Goal: Task Accomplishment & Management: Use online tool/utility

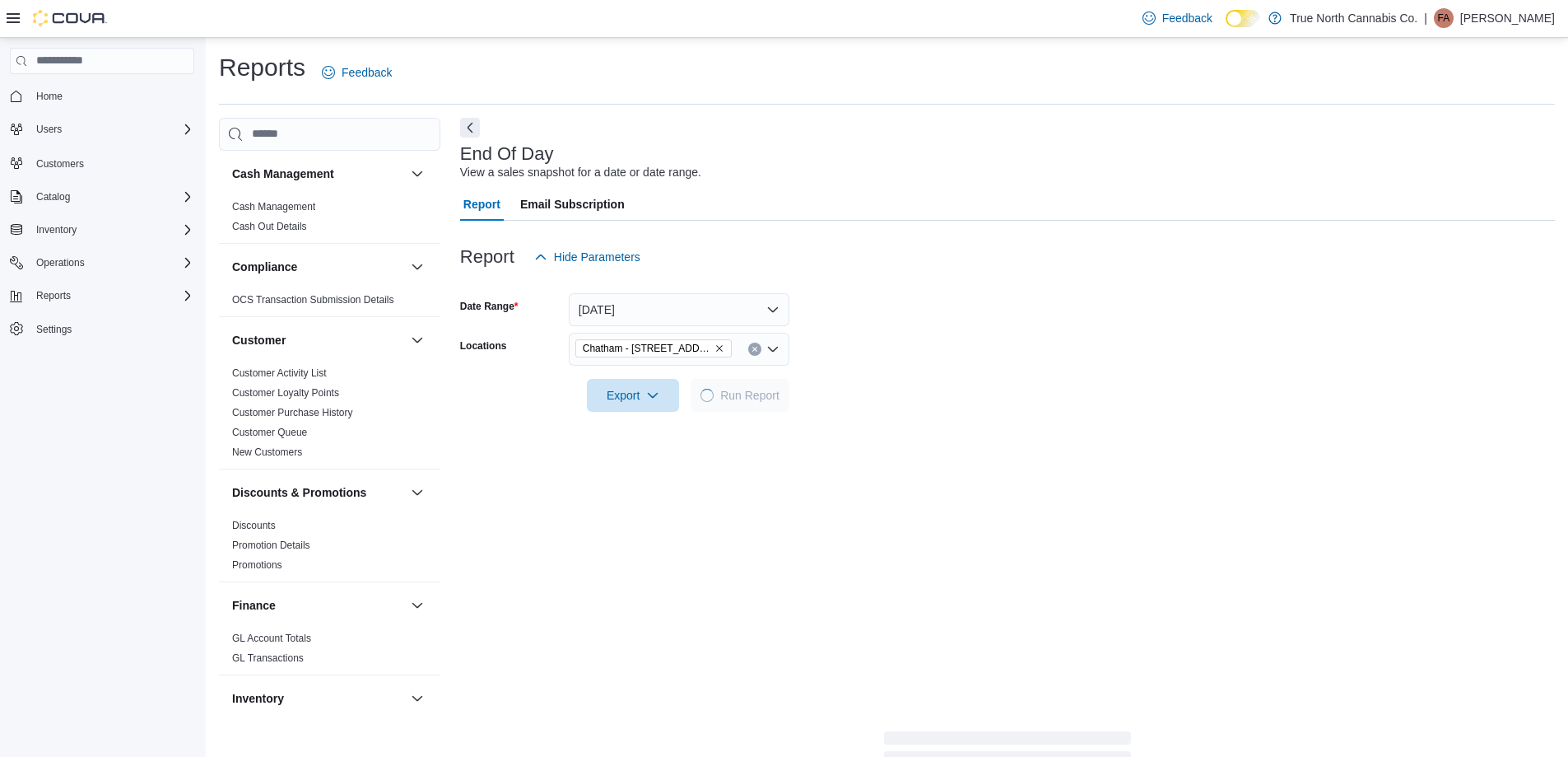
click at [1155, 273] on form "Date Range [DATE] Locations [GEOGRAPHIC_DATA] - [STREET_ADDRESS] Export Run Rep…" at bounding box center [1007, 342] width 1094 height 139
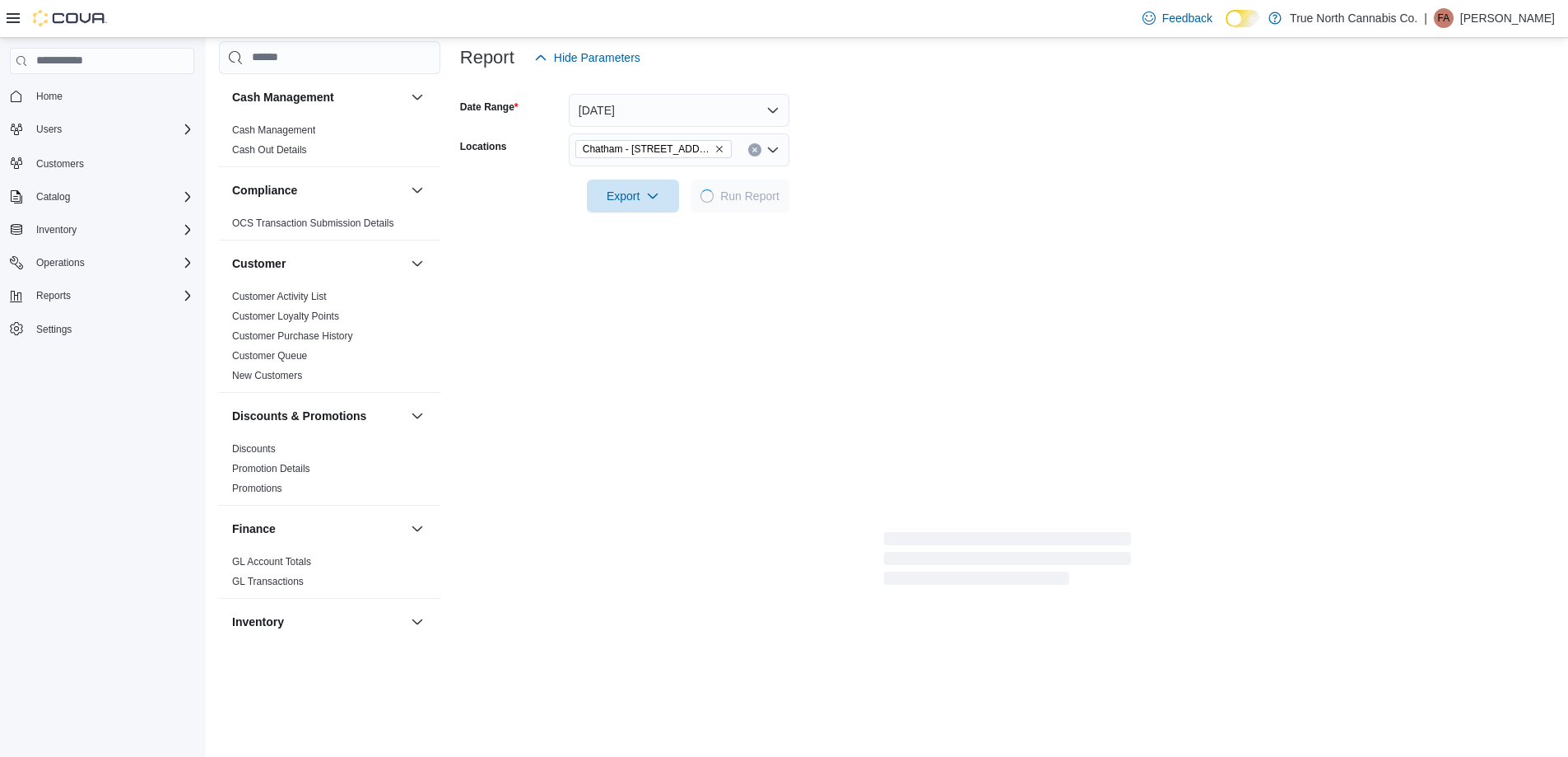
scroll to position [1020, 0]
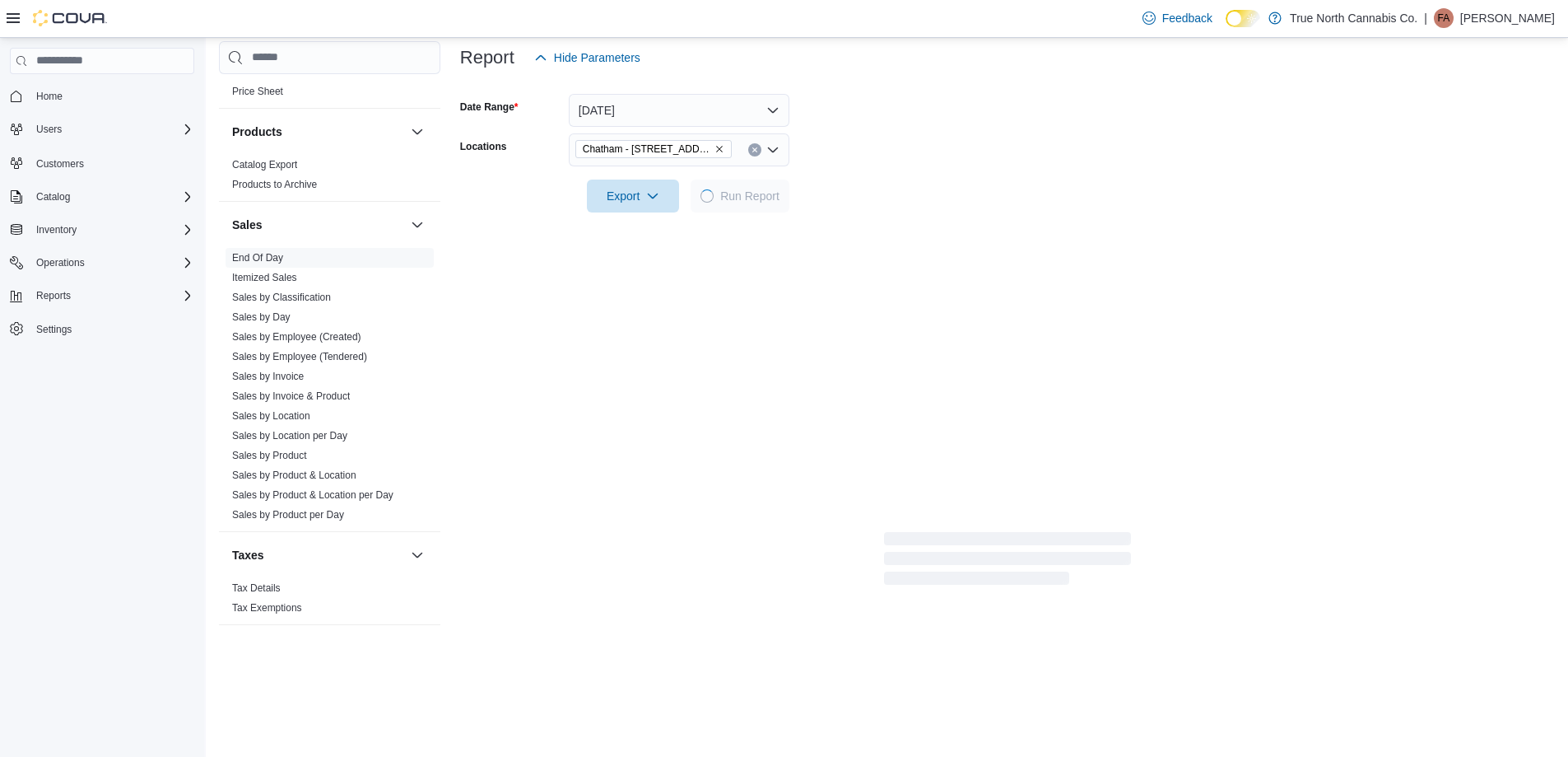
click at [924, 164] on form "Date Range [DATE] Locations [GEOGRAPHIC_DATA] - [STREET_ADDRESS] Export Run Rep…" at bounding box center [1007, 143] width 1094 height 139
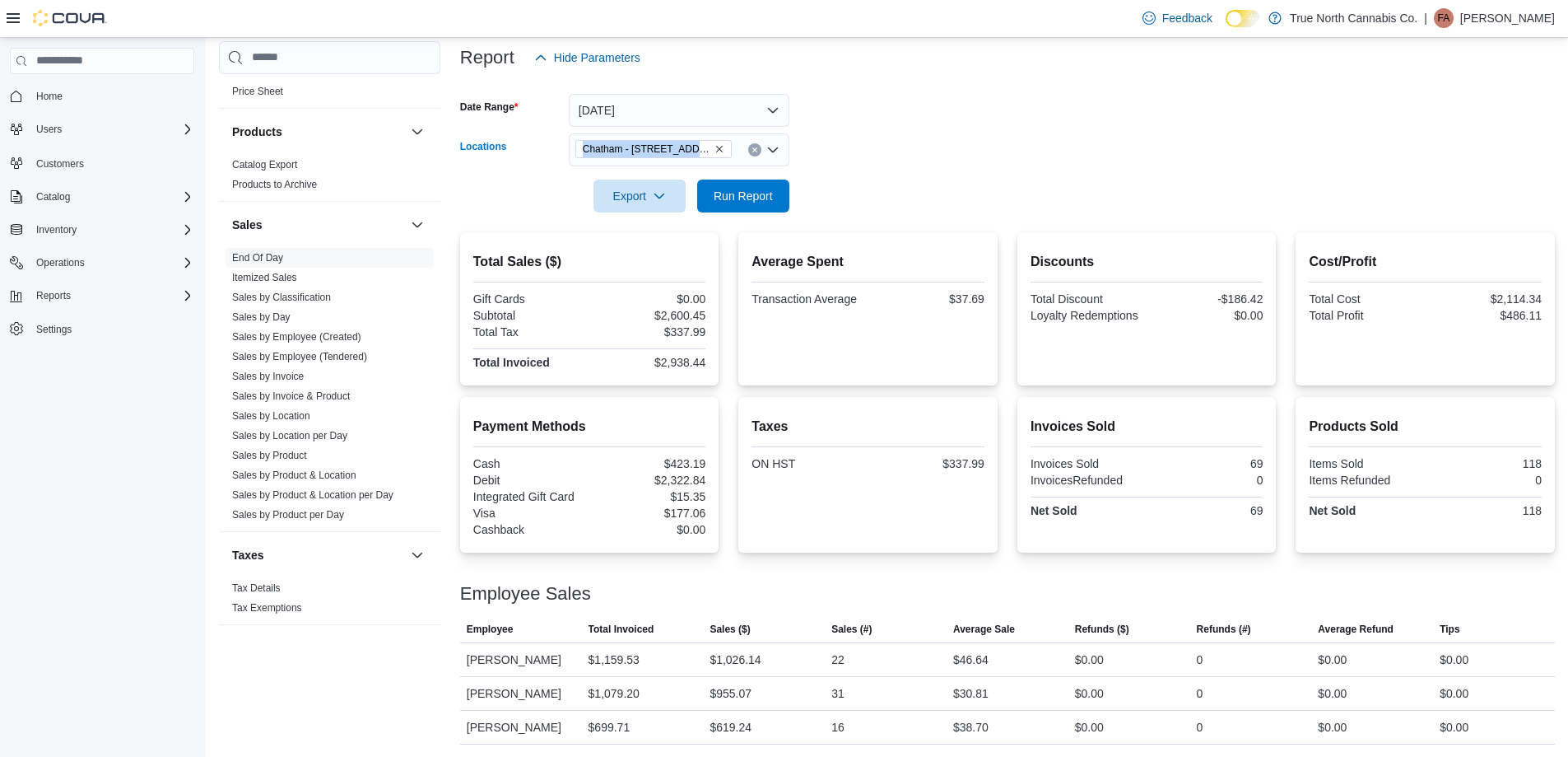
click at [756, 149] on icon "Clear input" at bounding box center [755, 149] width 7 height 7
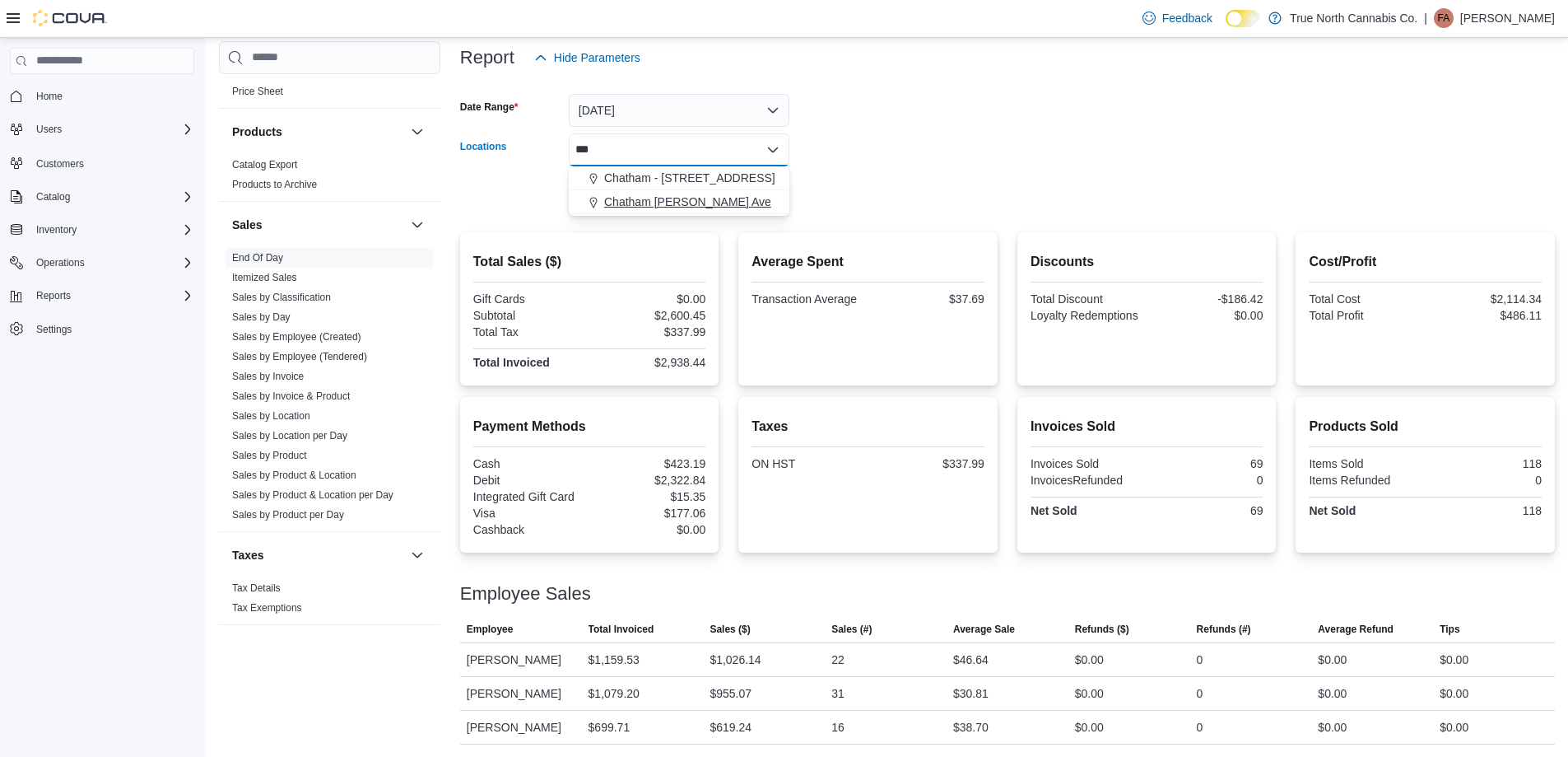
type input "***"
drag, startPoint x: 729, startPoint y: 199, endPoint x: 844, endPoint y: 187, distance: 115.6
click at [731, 198] on span "Chatham [PERSON_NAME] Ave" at bounding box center [688, 202] width 167 height 17
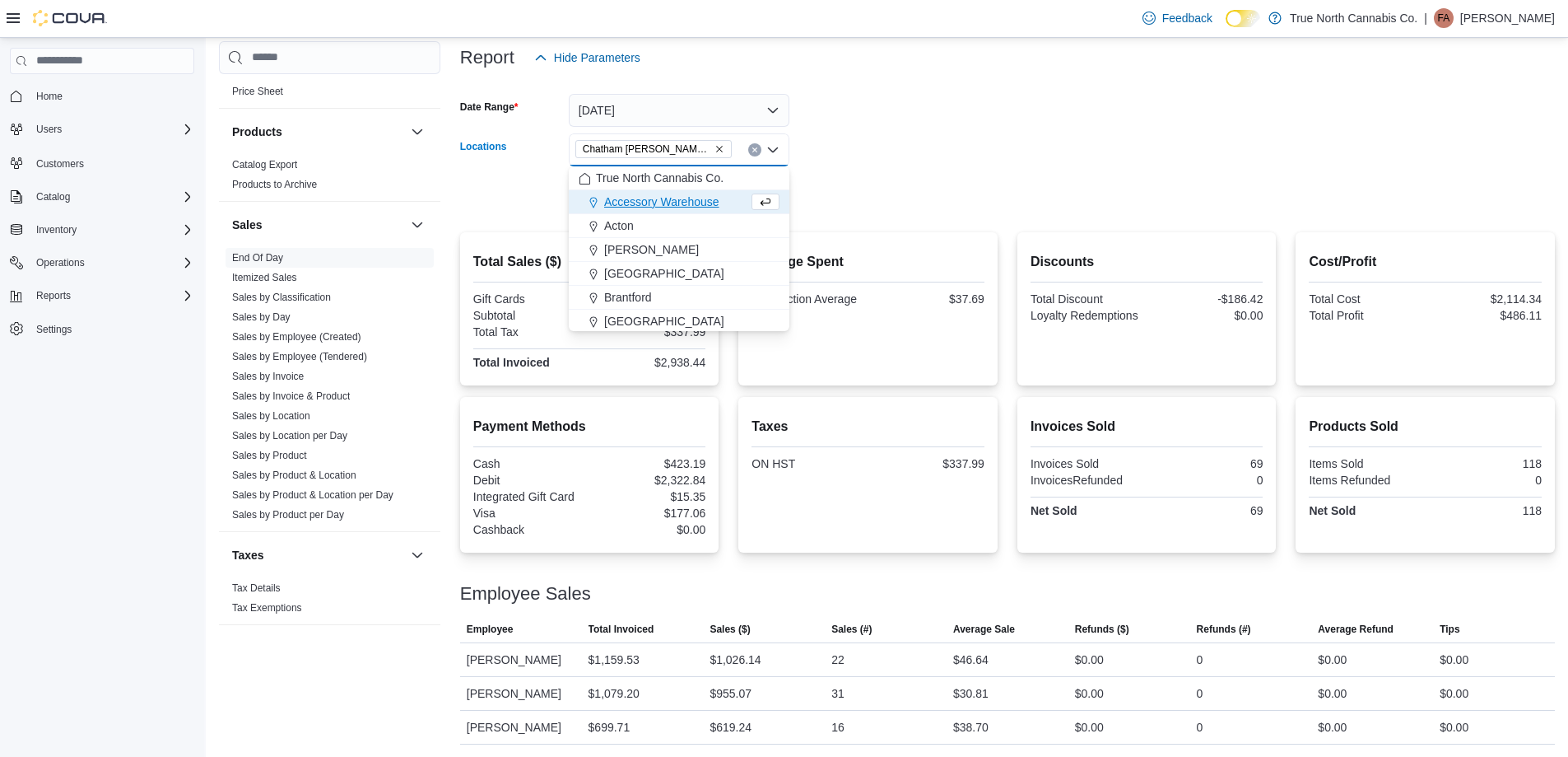
drag, startPoint x: 867, startPoint y: 184, endPoint x: 773, endPoint y: 192, distance: 94.3
click at [860, 184] on form "Date Range [DATE] Locations [GEOGRAPHIC_DATA] [PERSON_NAME] Ave Combo box. Sele…" at bounding box center [1007, 143] width 1094 height 139
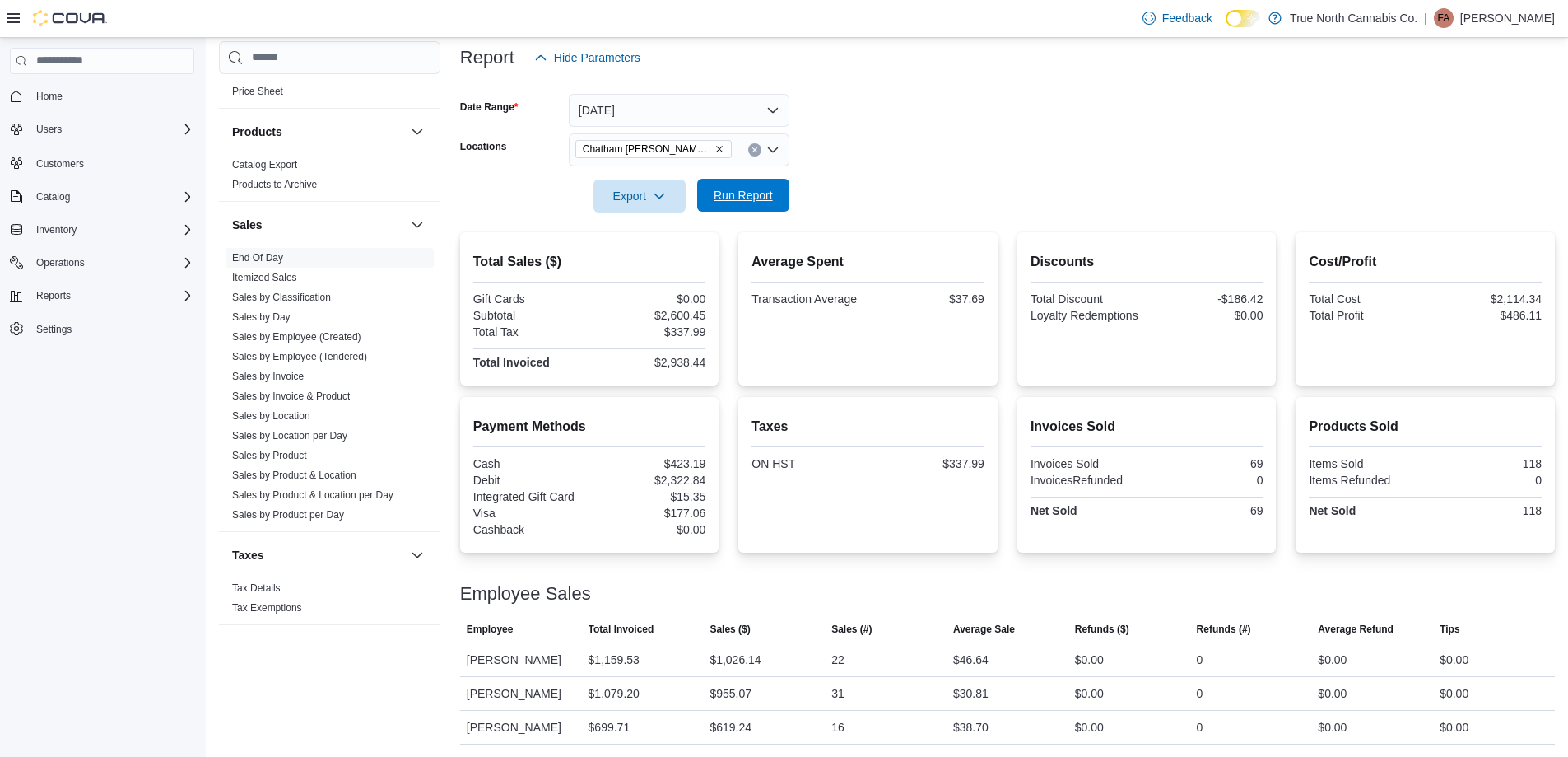
click at [745, 190] on span "Run Report" at bounding box center [743, 195] width 59 height 17
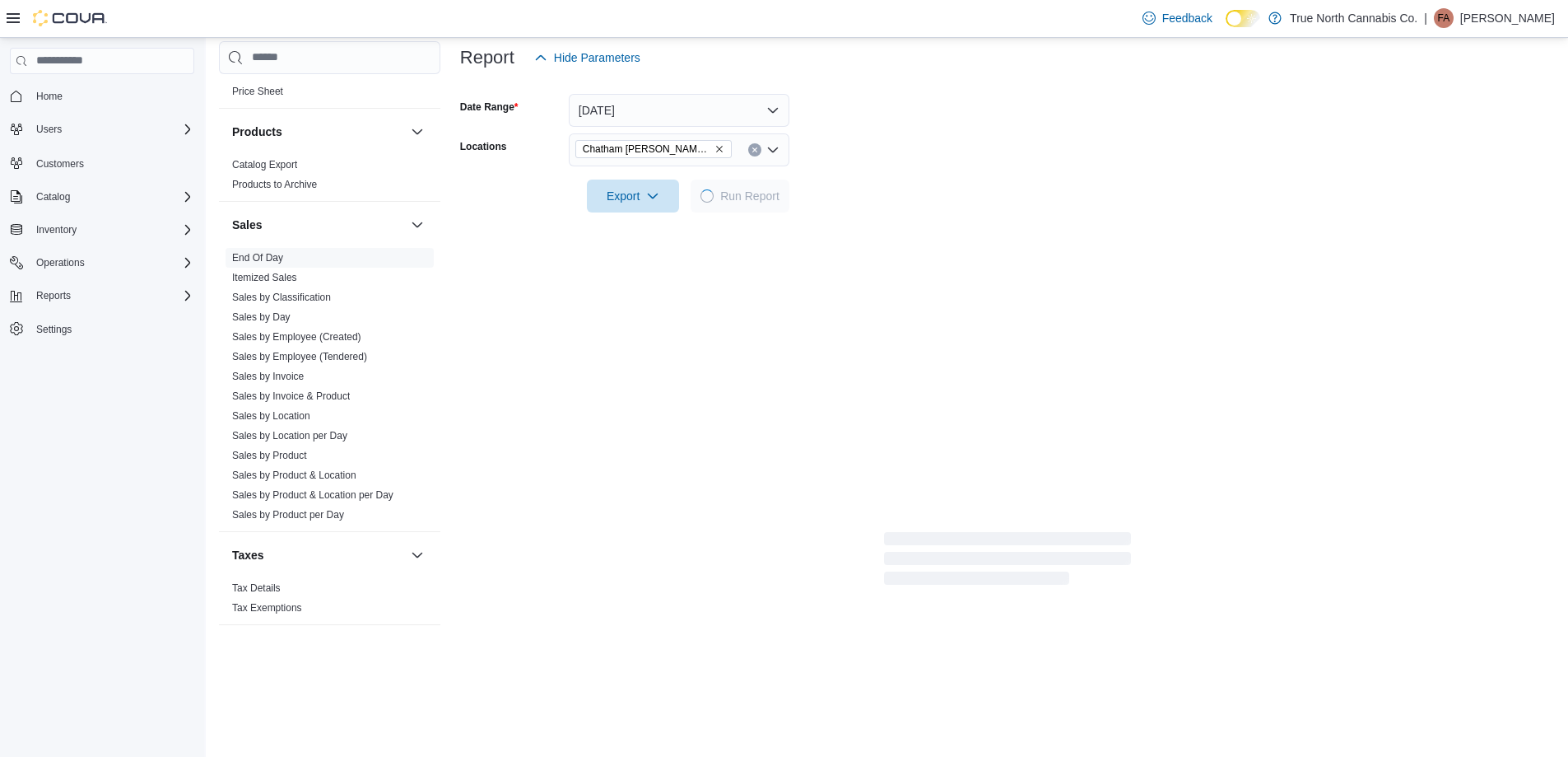
click at [946, 172] on div at bounding box center [1007, 172] width 1094 height 13
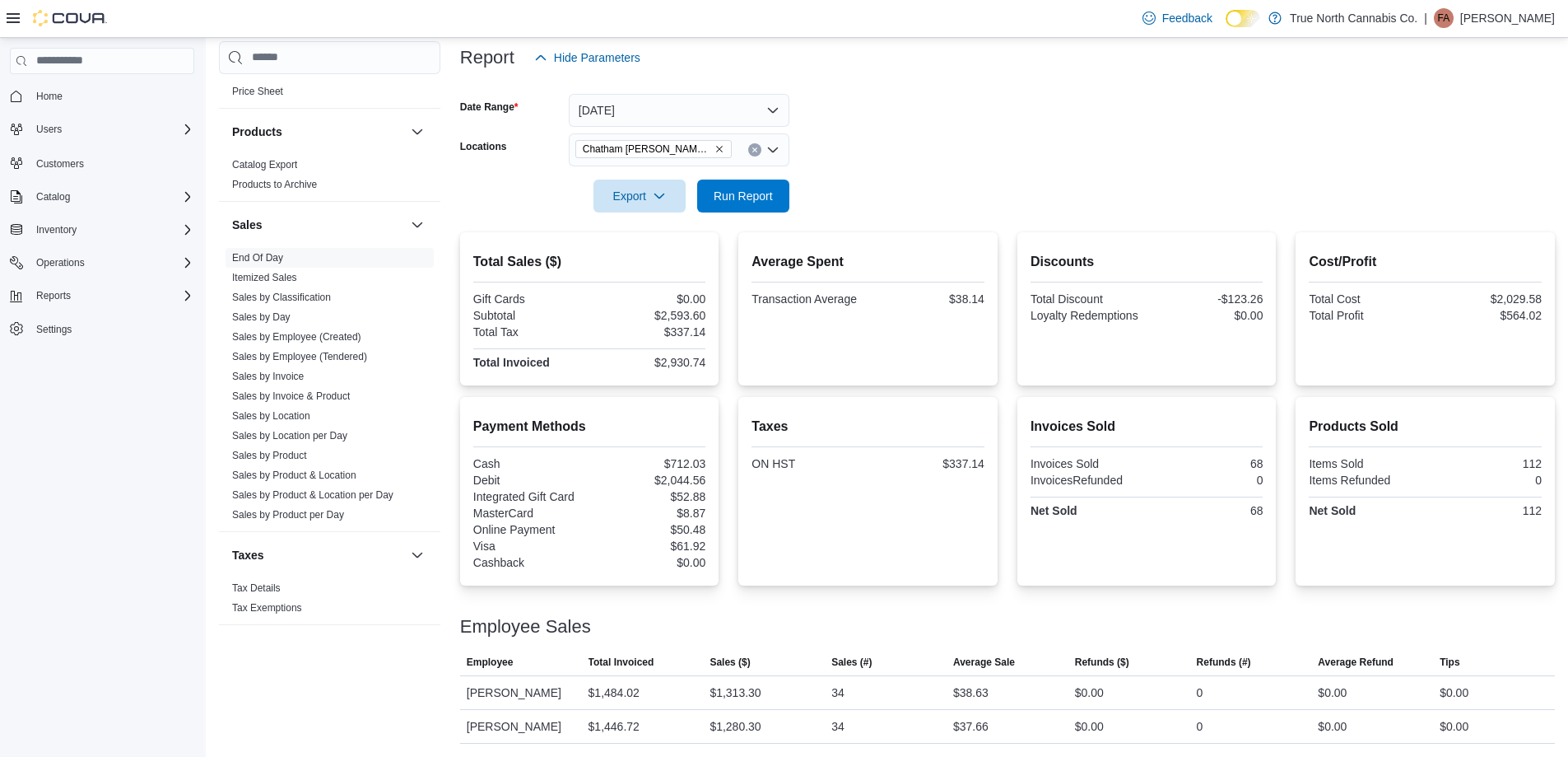
click at [946, 172] on div at bounding box center [1007, 172] width 1094 height 13
click at [756, 149] on icon "Clear input" at bounding box center [755, 149] width 7 height 7
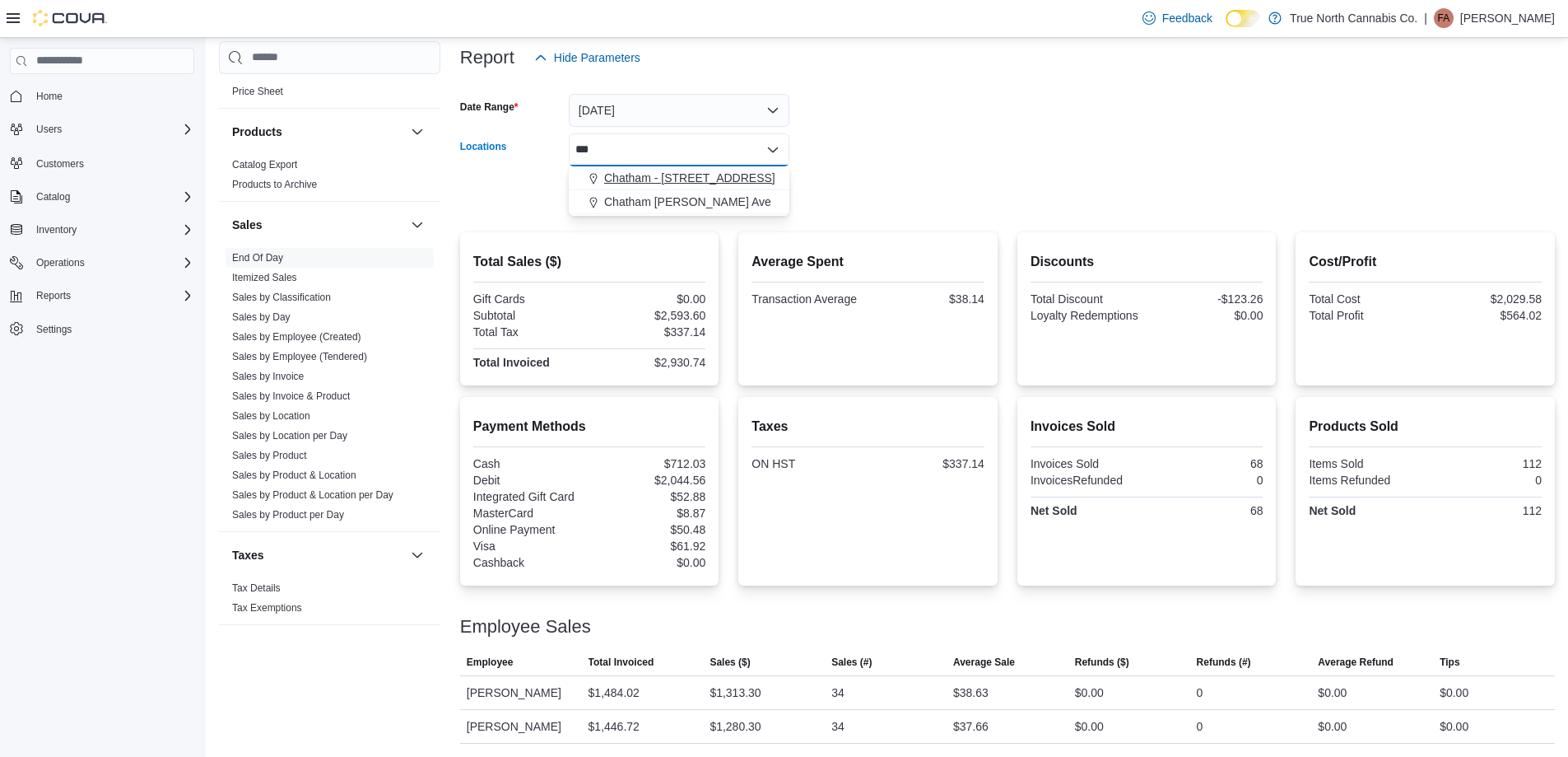
type input "***"
click at [723, 171] on span "Chatham - [STREET_ADDRESS]" at bounding box center [690, 177] width 171 height 17
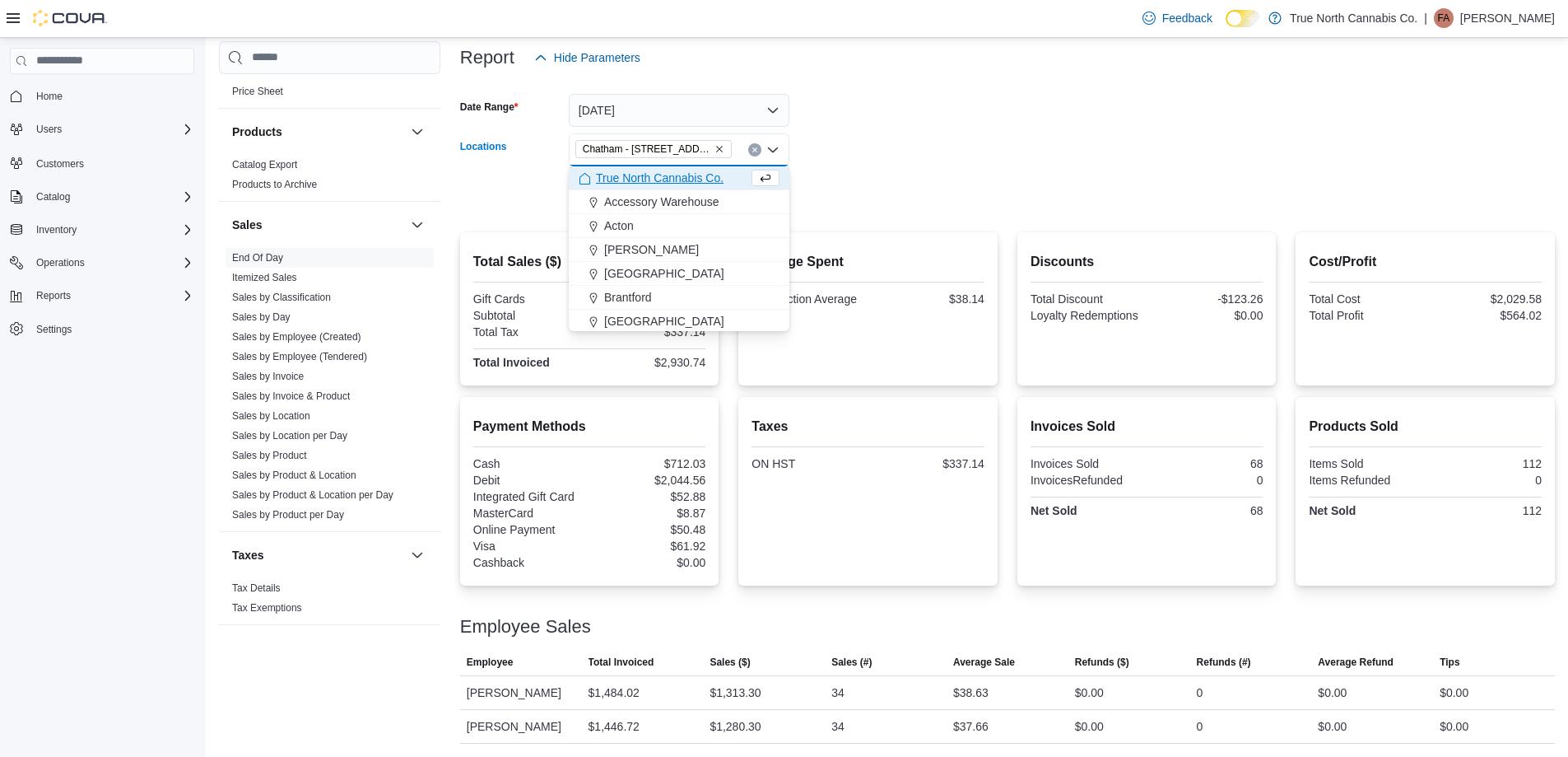
click at [858, 162] on form "Date Range [DATE] Locations [GEOGRAPHIC_DATA] - [STREET_ADDRESS] Combo box. Sel…" at bounding box center [1007, 143] width 1094 height 139
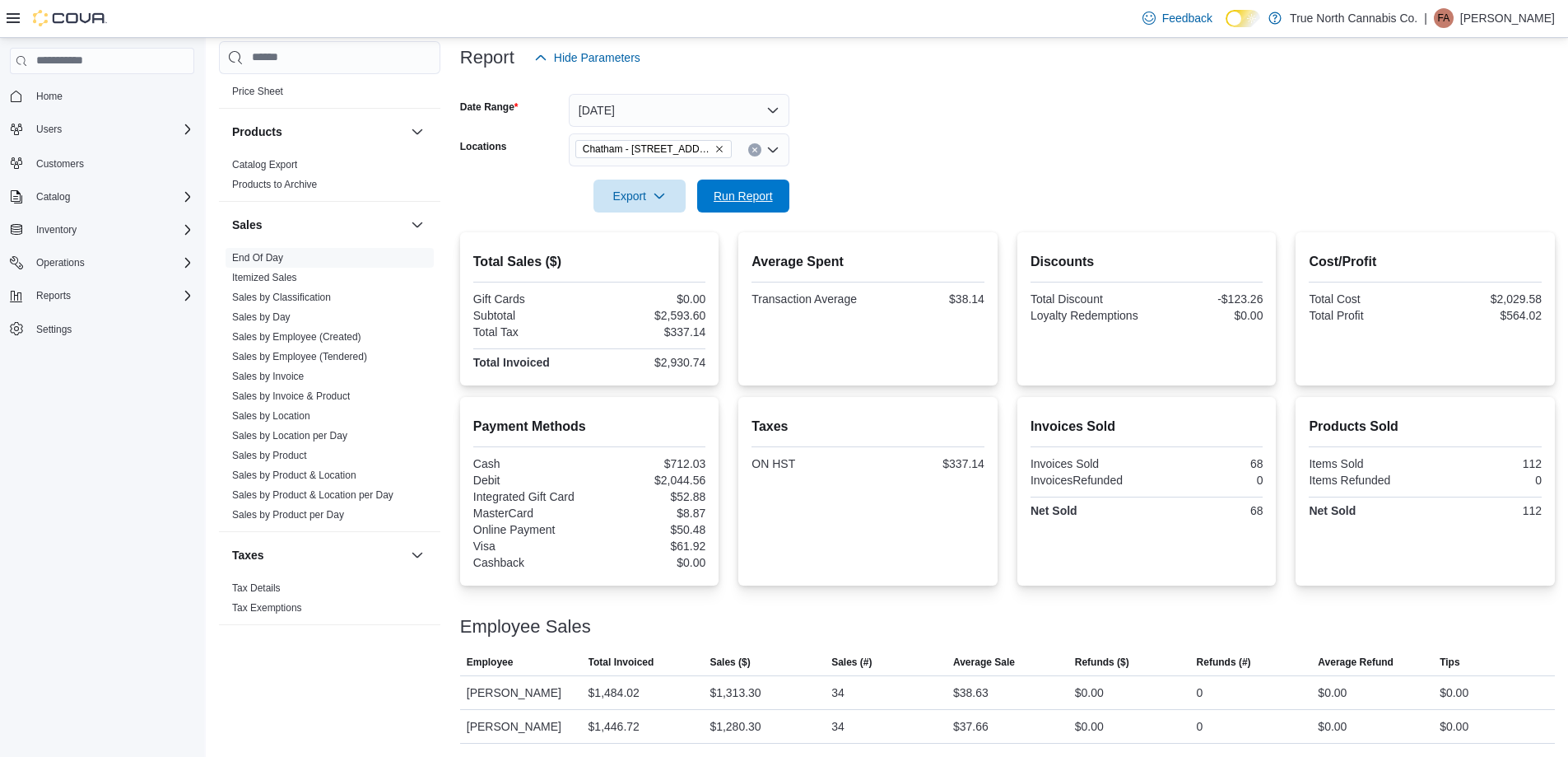
click at [762, 208] on span "Run Report" at bounding box center [743, 195] width 72 height 33
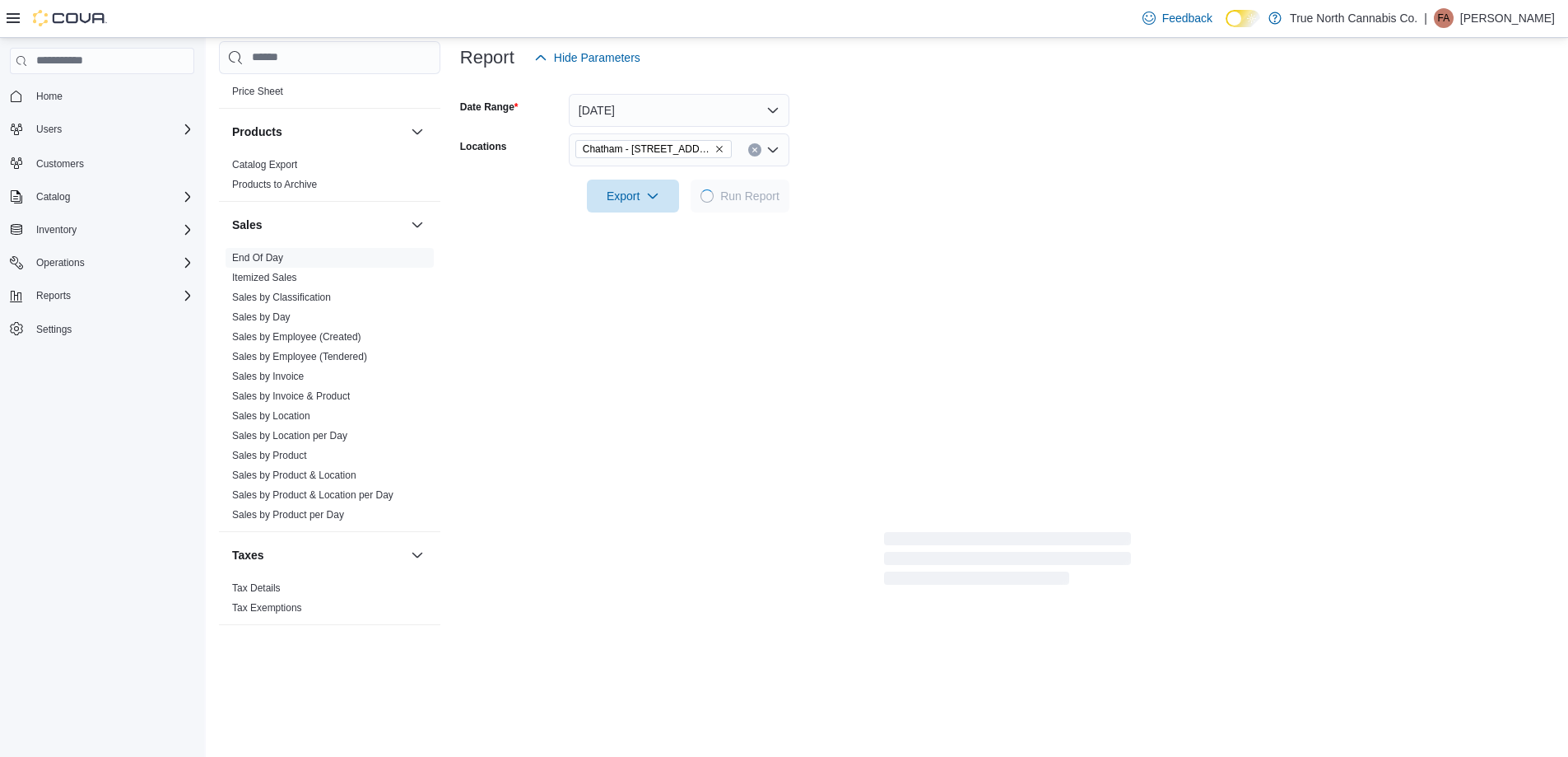
click at [919, 198] on form "Date Range [DATE] Locations [GEOGRAPHIC_DATA] - [STREET_ADDRESS] Export Run Rep…" at bounding box center [1007, 143] width 1094 height 139
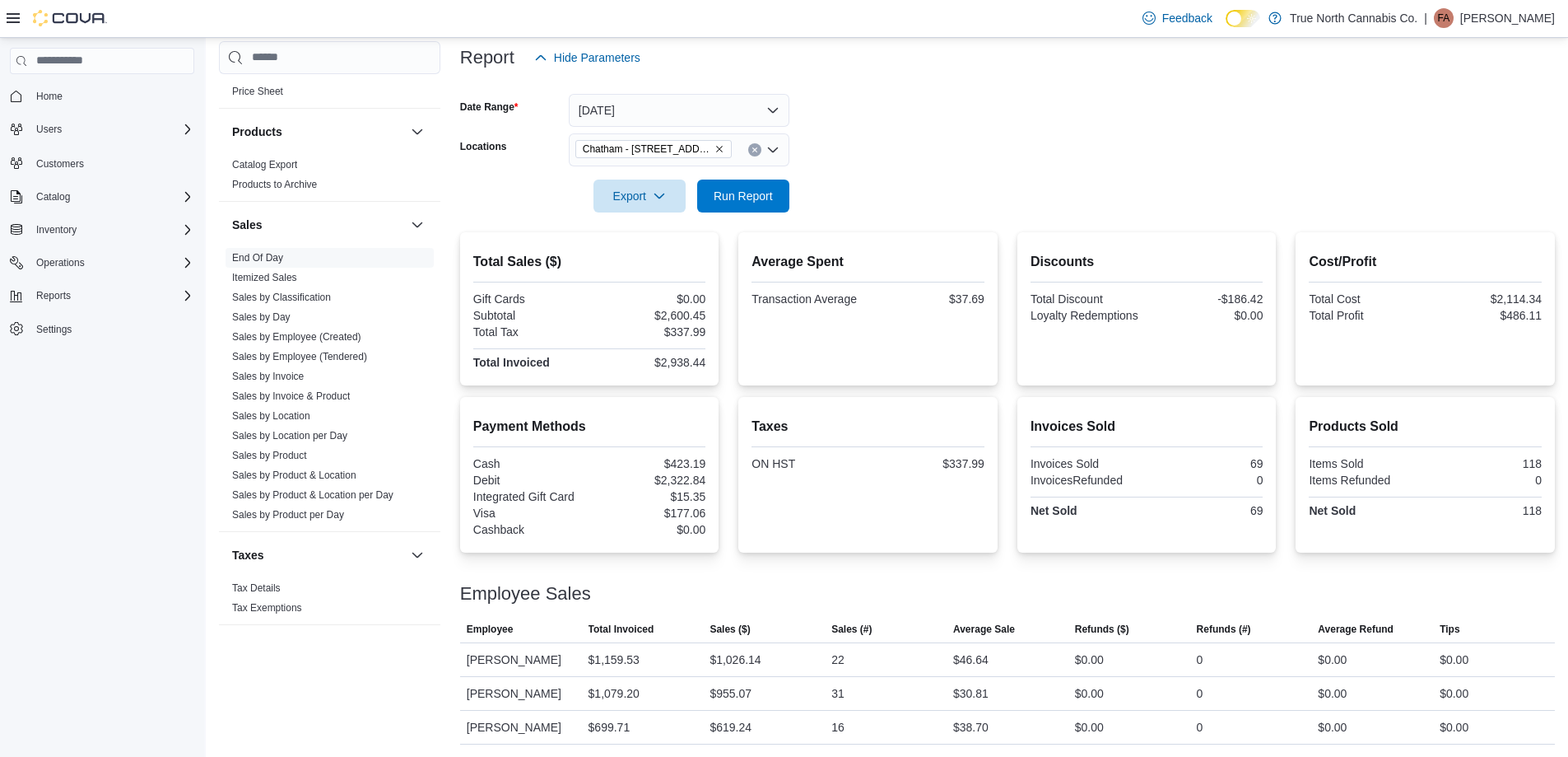
click at [920, 175] on div at bounding box center [1007, 172] width 1094 height 13
click at [917, 165] on div at bounding box center [1007, 171] width 1094 height 13
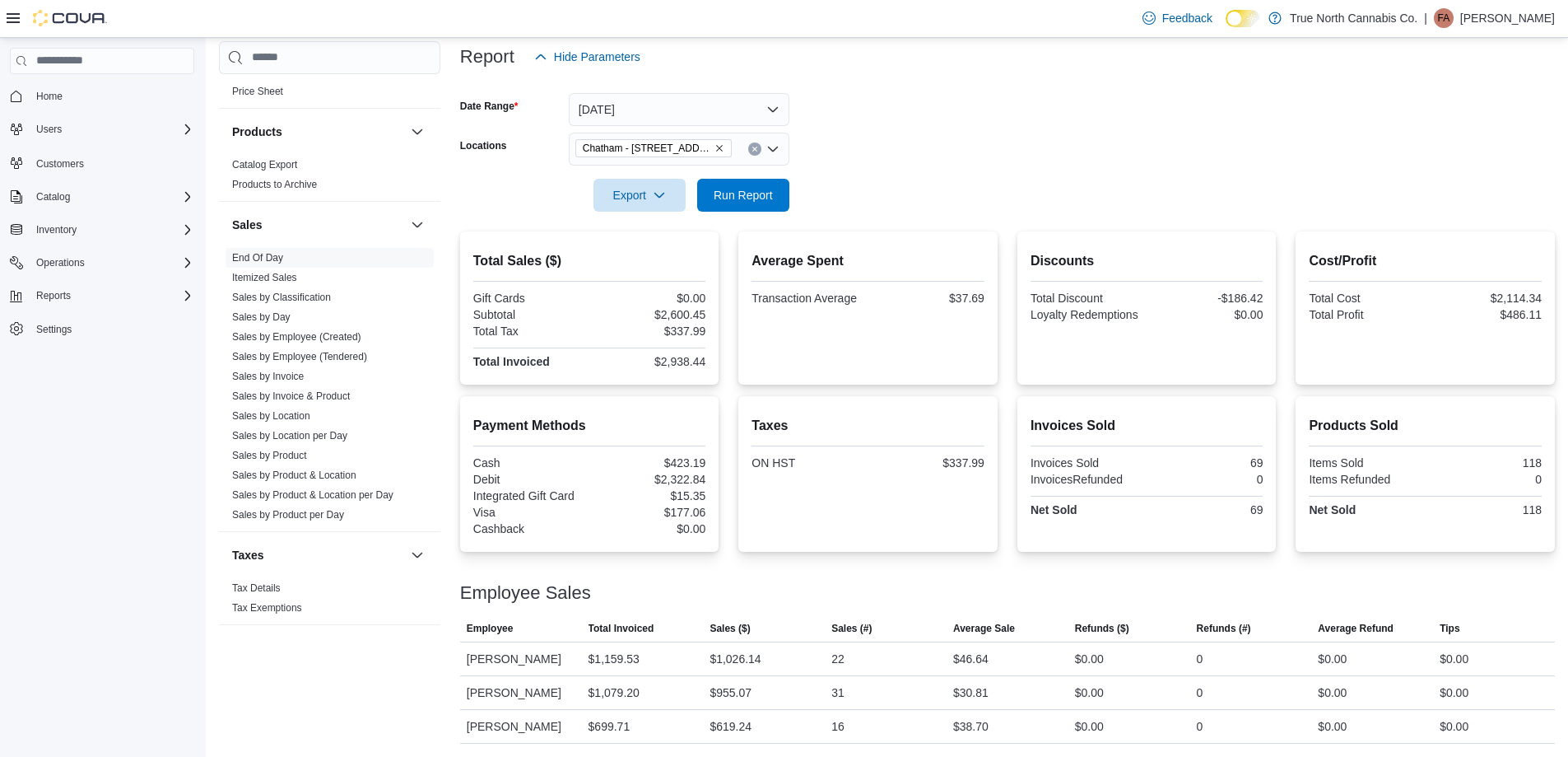
drag, startPoint x: 880, startPoint y: 154, endPoint x: 847, endPoint y: 168, distance: 35.8
click at [879, 165] on div at bounding box center [1007, 171] width 1094 height 13
click at [748, 186] on span "Run Report" at bounding box center [743, 194] width 59 height 17
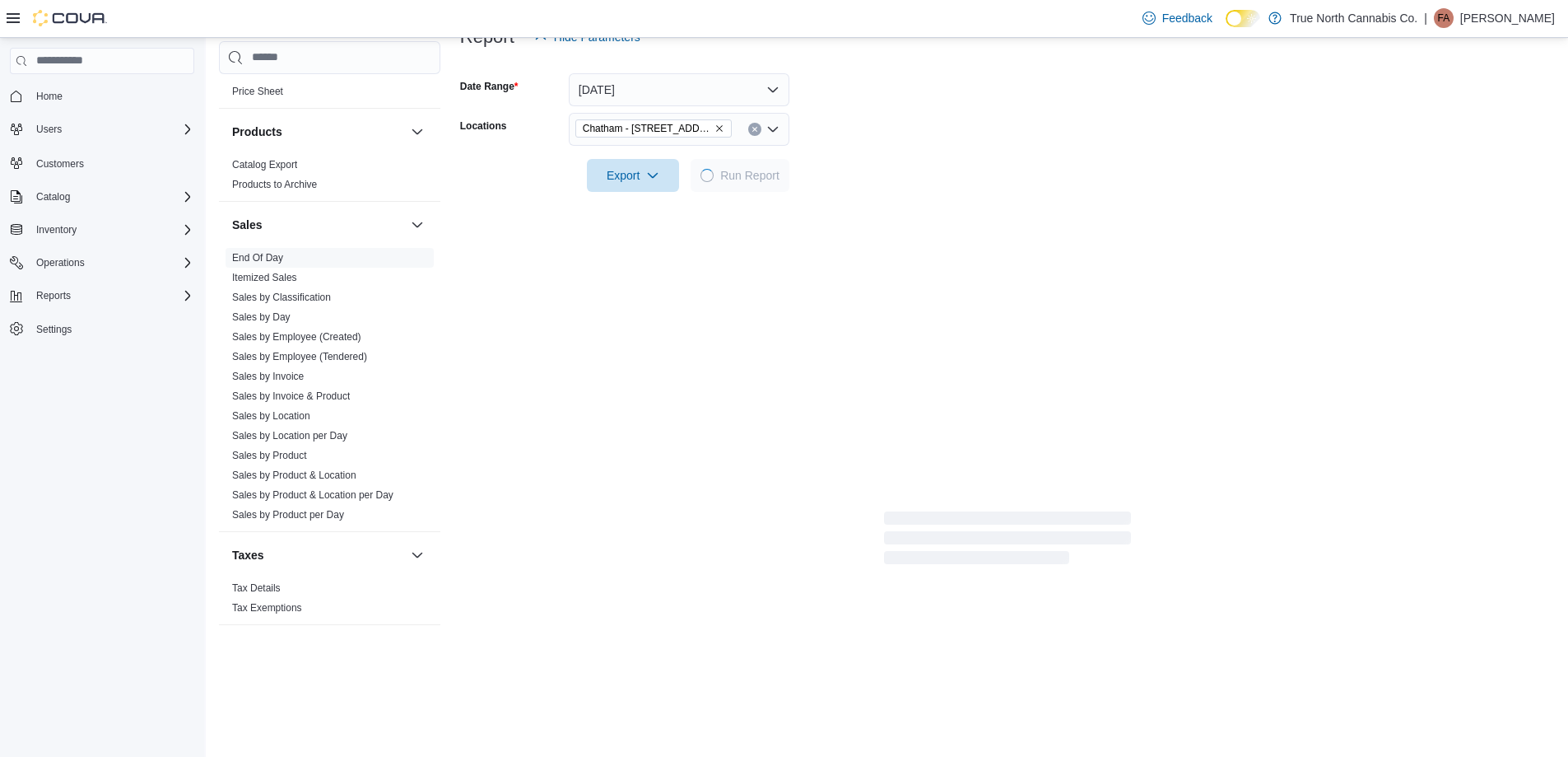
click at [874, 159] on form "Date Range [DATE] Locations [GEOGRAPHIC_DATA] - [STREET_ADDRESS] Export Run Rep…" at bounding box center [1007, 123] width 1094 height 139
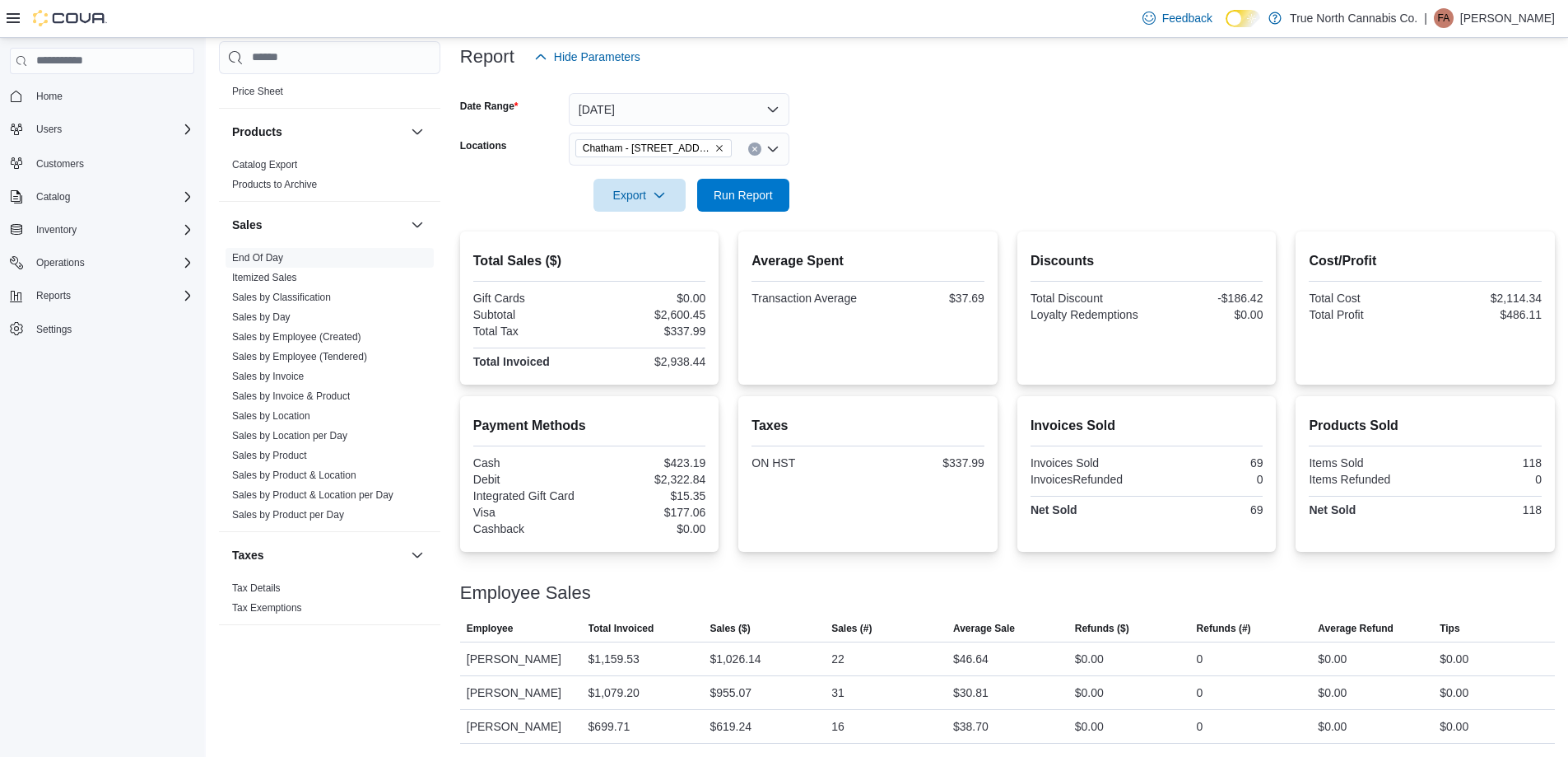
click at [888, 165] on div at bounding box center [1007, 171] width 1094 height 13
click at [927, 159] on form "Date Range [DATE] Locations [GEOGRAPHIC_DATA] - [STREET_ADDRESS] Export Run Rep…" at bounding box center [1007, 142] width 1094 height 139
click at [928, 159] on form "Date Range [DATE] Locations [GEOGRAPHIC_DATA] - [STREET_ADDRESS] Export Run Rep…" at bounding box center [1007, 142] width 1094 height 139
click at [876, 165] on div at bounding box center [1007, 171] width 1094 height 13
click at [930, 165] on div at bounding box center [1007, 171] width 1094 height 13
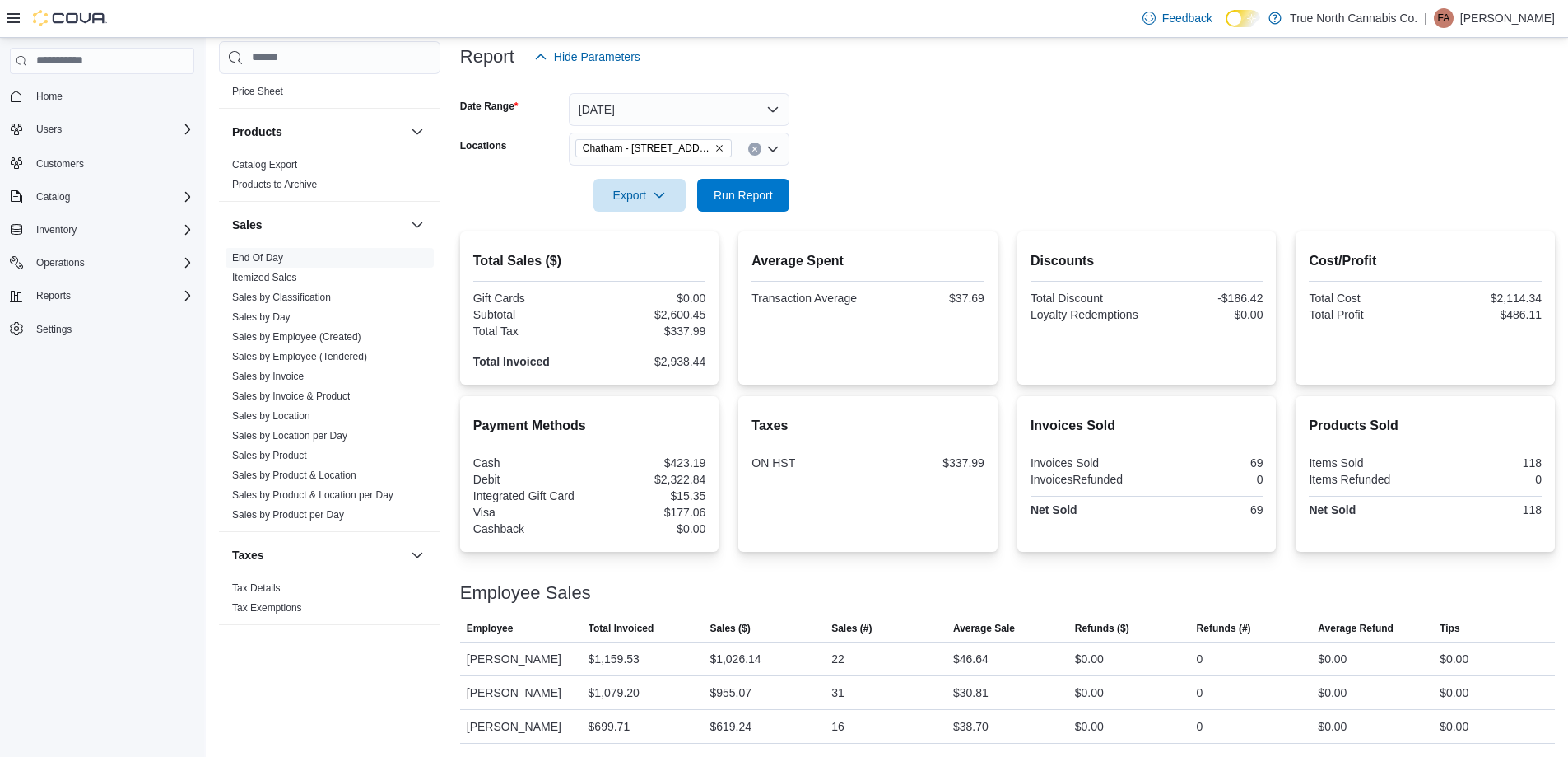
click at [930, 165] on div at bounding box center [1007, 171] width 1094 height 13
click at [743, 186] on span "Run Report" at bounding box center [743, 194] width 59 height 17
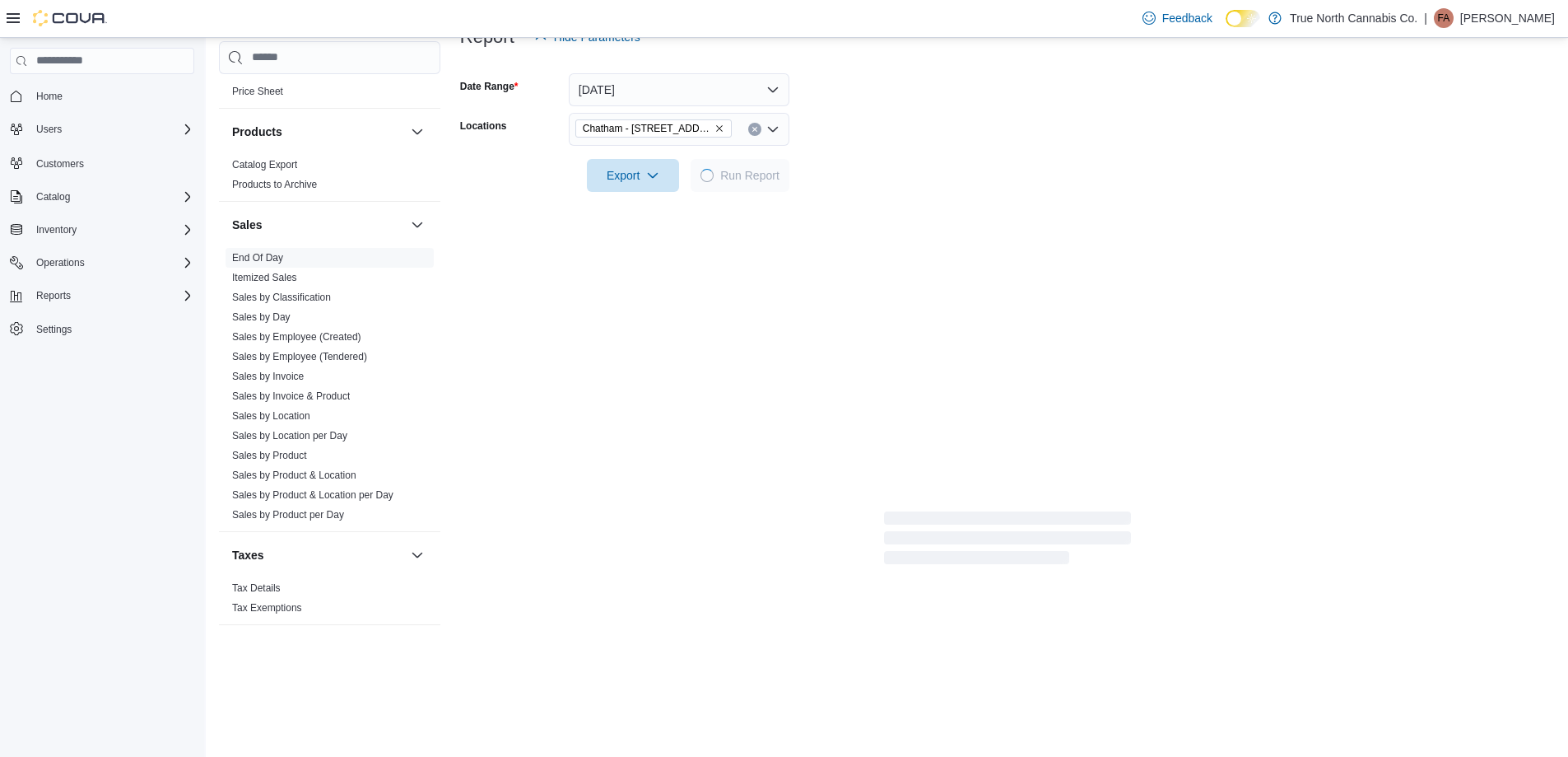
click at [891, 149] on div at bounding box center [1007, 151] width 1094 height 13
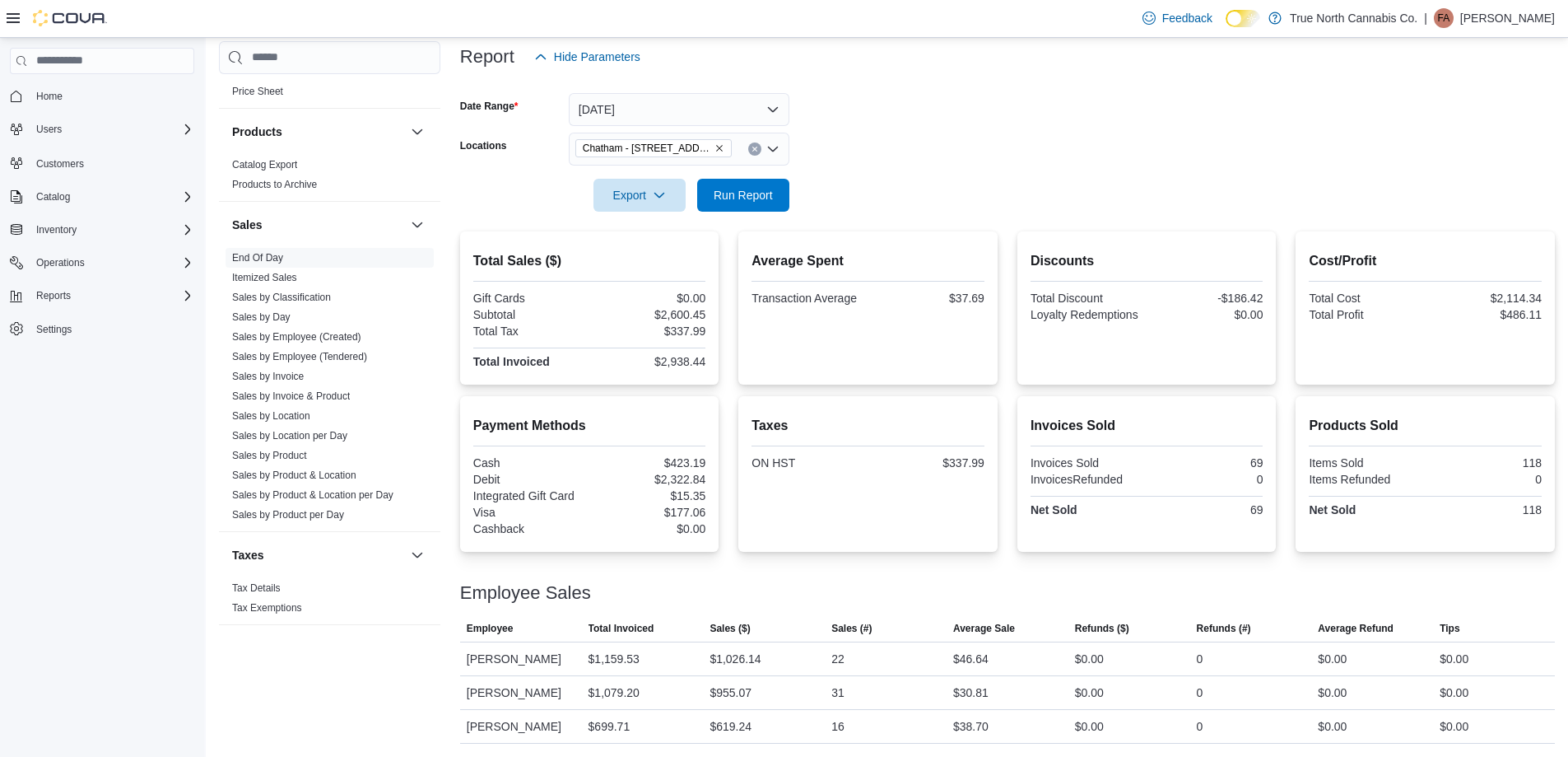
click at [755, 145] on icon "Clear input" at bounding box center [755, 148] width 7 height 7
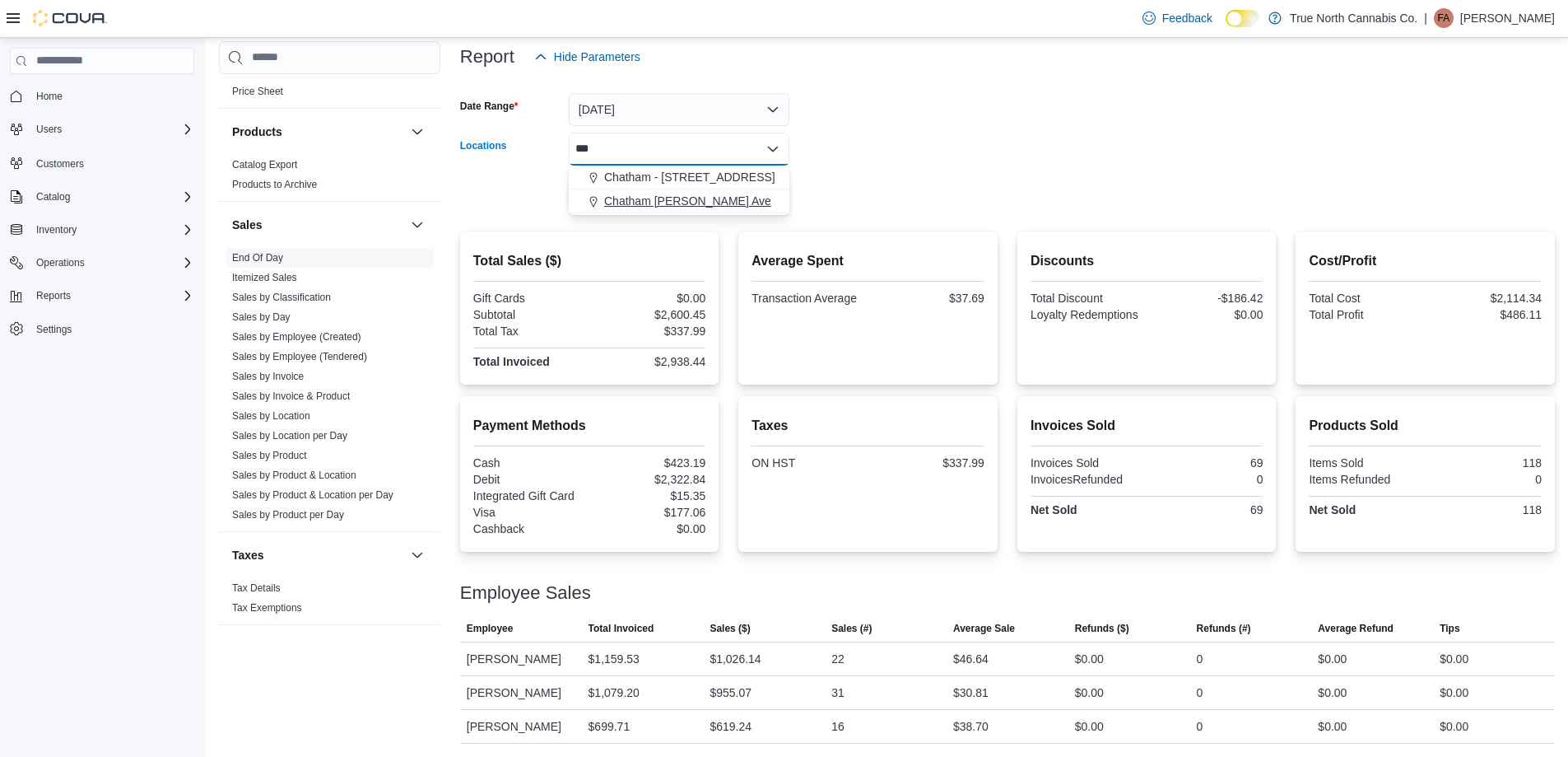
type input "***"
click at [741, 193] on span "Chatham [PERSON_NAME] Ave" at bounding box center [688, 201] width 167 height 17
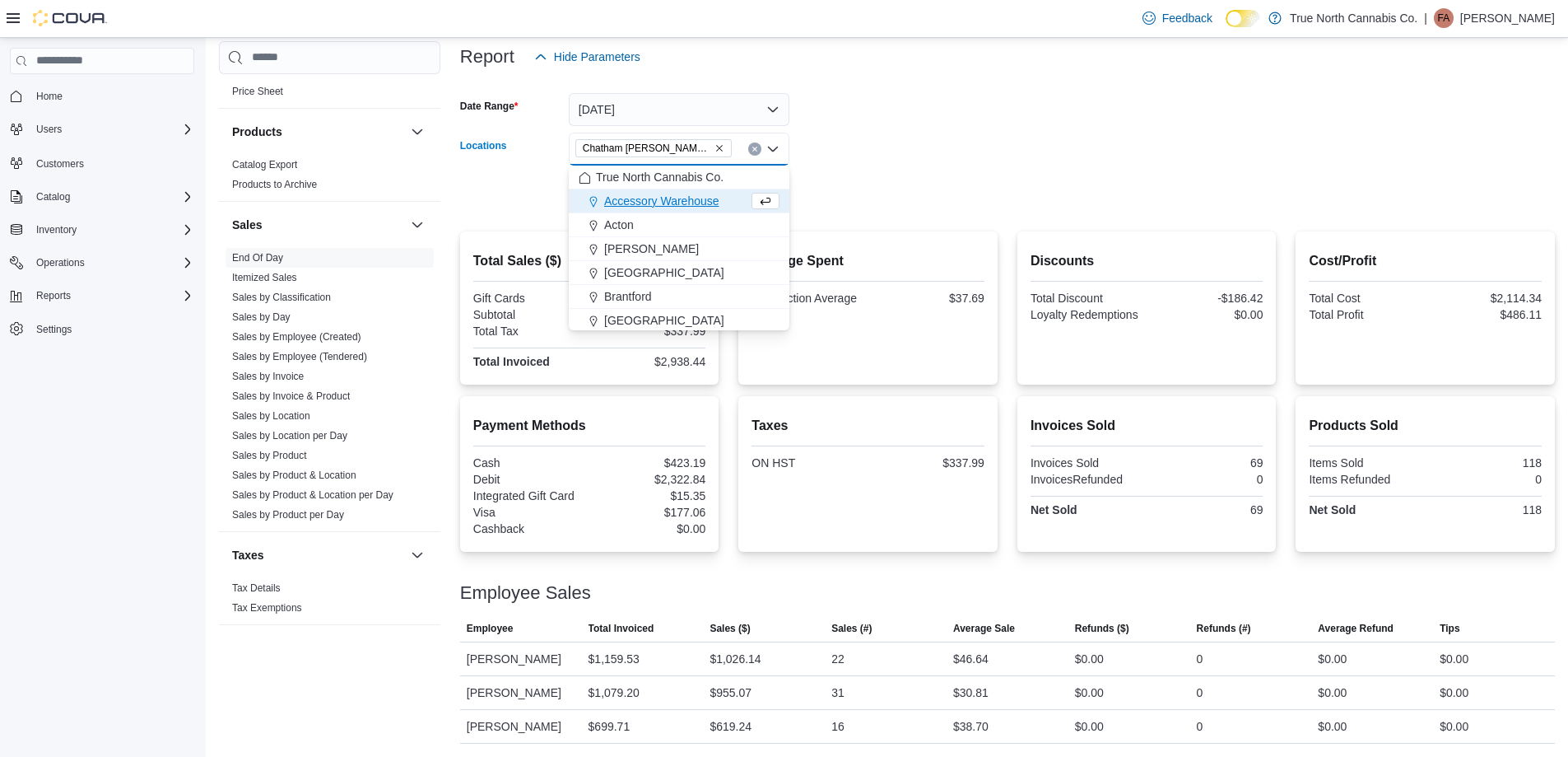
drag, startPoint x: 825, startPoint y: 155, endPoint x: 790, endPoint y: 179, distance: 42.4
click at [825, 165] on div at bounding box center [1007, 171] width 1094 height 13
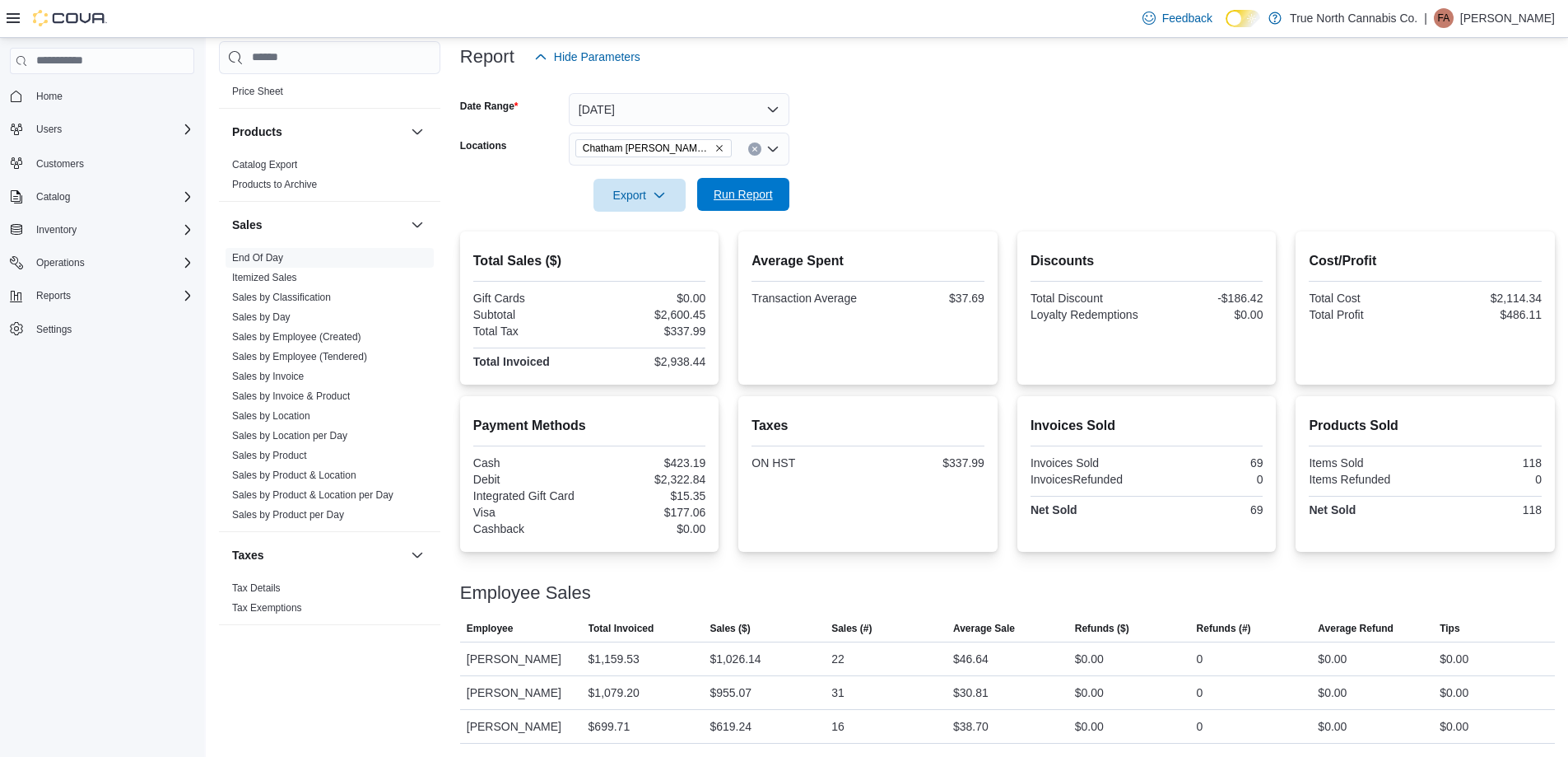
click at [779, 184] on span "Run Report" at bounding box center [743, 194] width 72 height 33
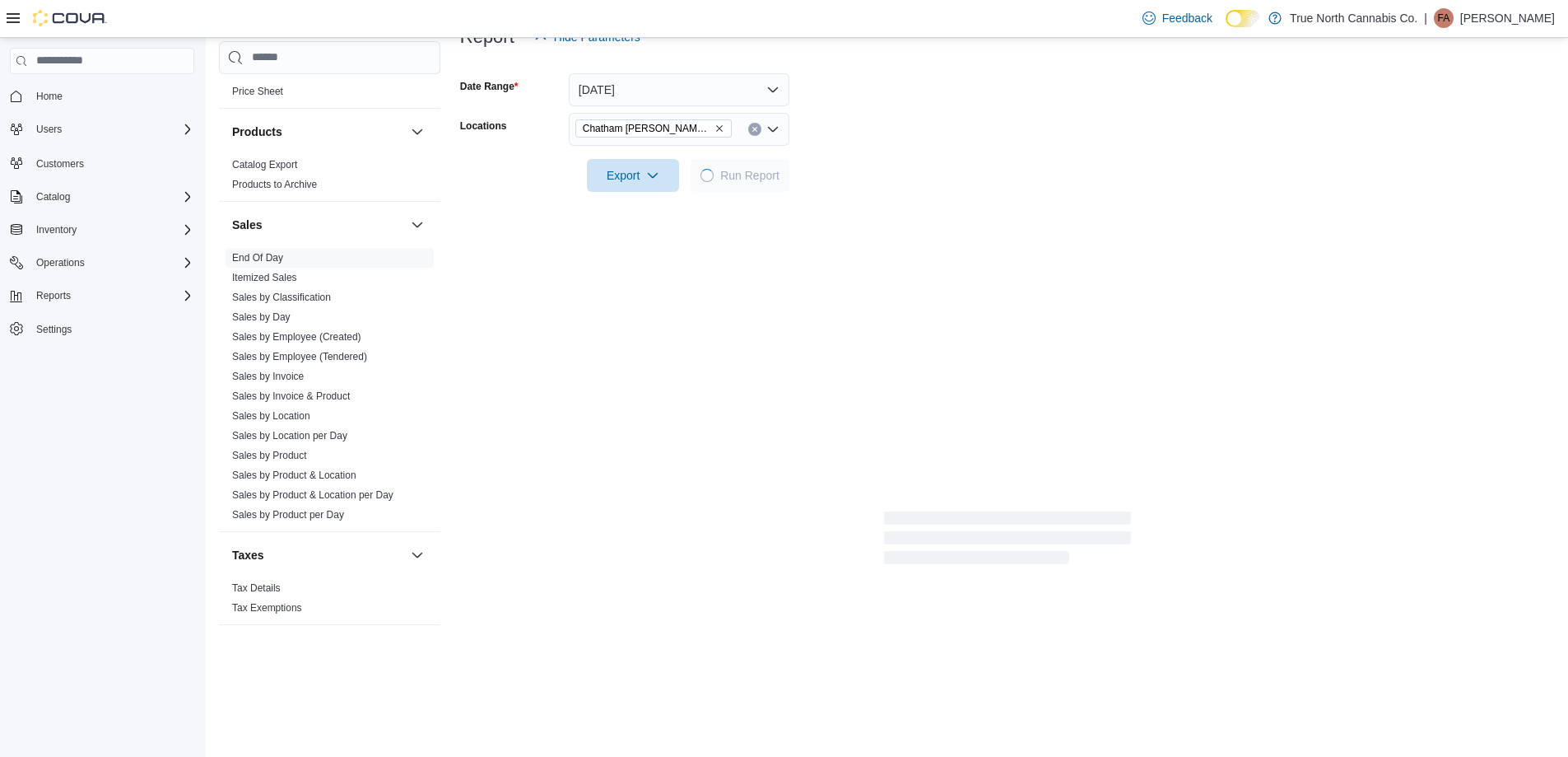
click at [892, 164] on form "Date Range [DATE] Locations [GEOGRAPHIC_DATA] [PERSON_NAME] Ave Export Run Repo…" at bounding box center [1007, 123] width 1094 height 139
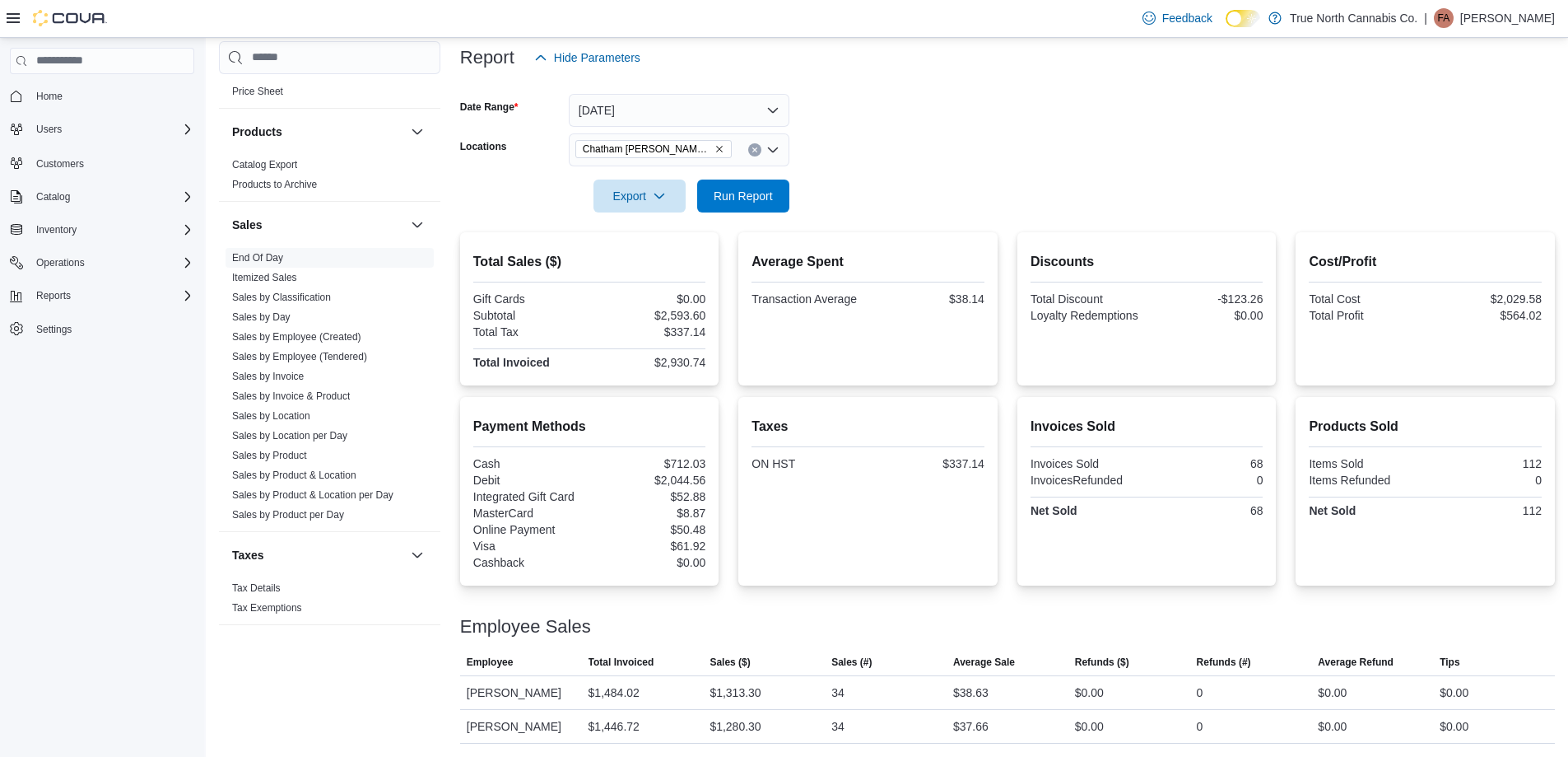
click at [896, 145] on form "Date Range [DATE] Locations [GEOGRAPHIC_DATA] [PERSON_NAME] Ave Export Run Repo…" at bounding box center [1007, 143] width 1094 height 139
click at [756, 150] on icon "Clear input" at bounding box center [754, 149] width 4 height 4
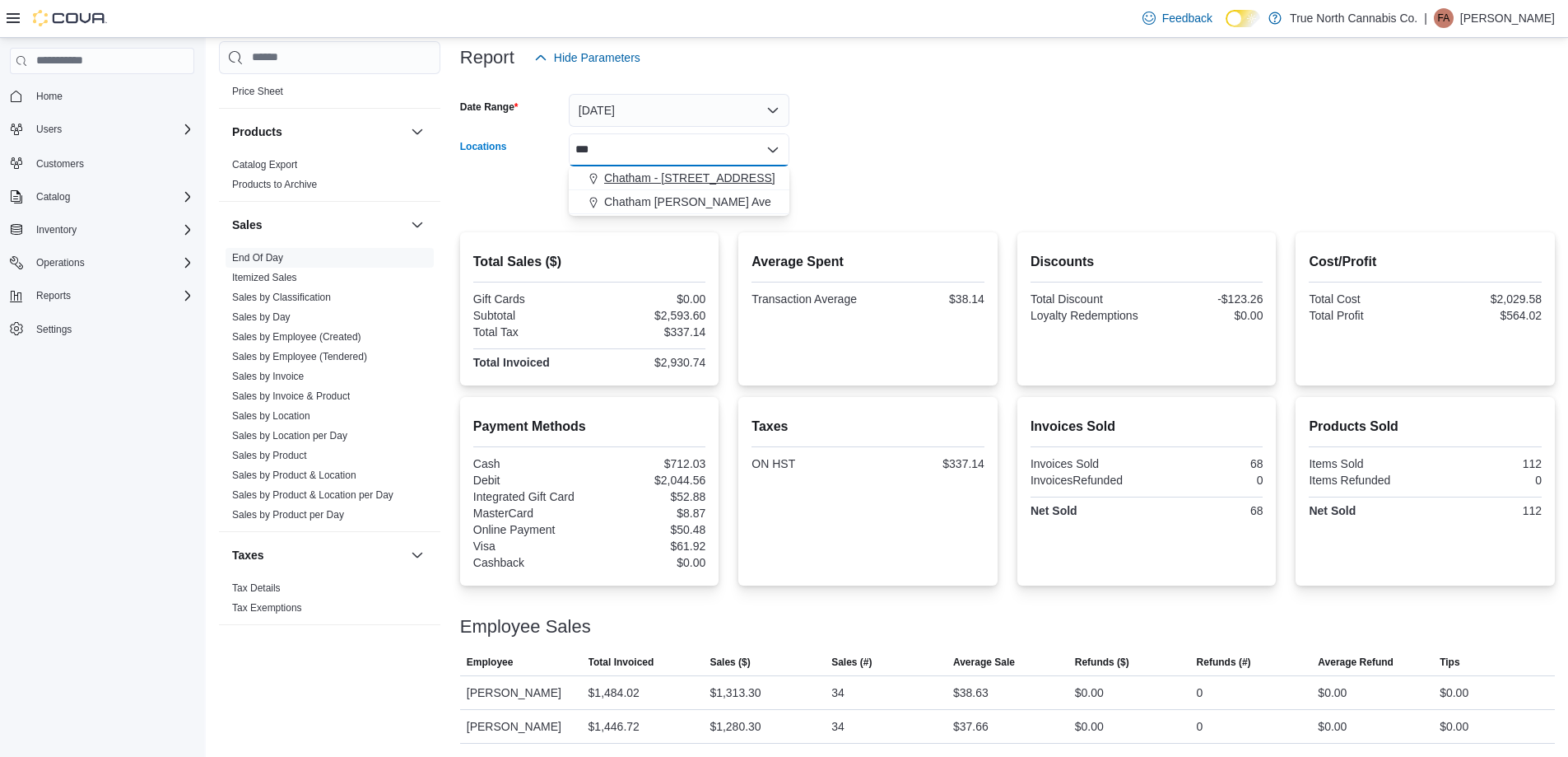
type input "***"
click at [732, 168] on button "Chatham - [STREET_ADDRESS]" at bounding box center [679, 178] width 221 height 24
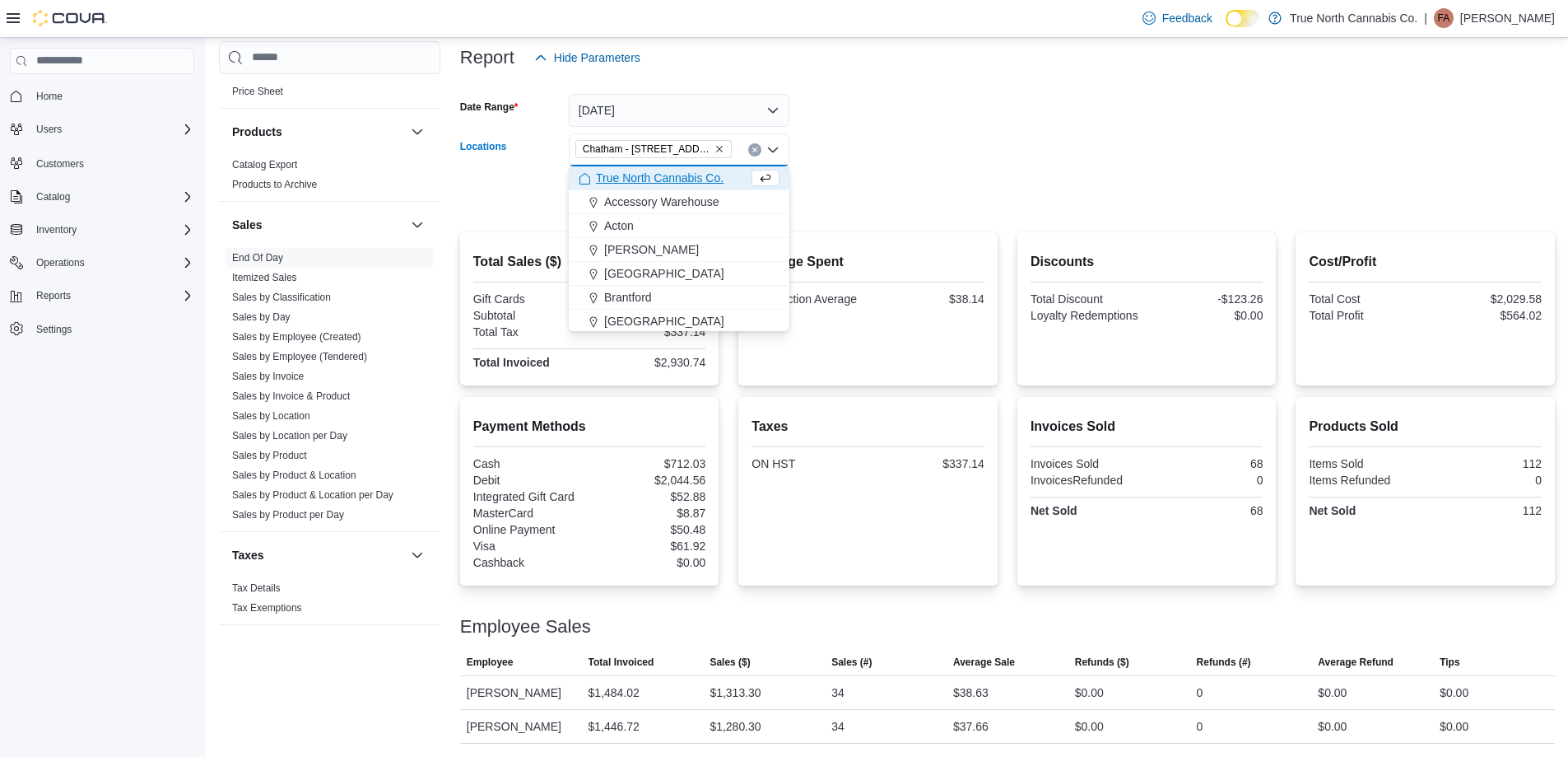
click at [838, 154] on form "Date Range [DATE] Locations [GEOGRAPHIC_DATA] - [STREET_ADDRESS] Combo box. Sel…" at bounding box center [1007, 143] width 1094 height 139
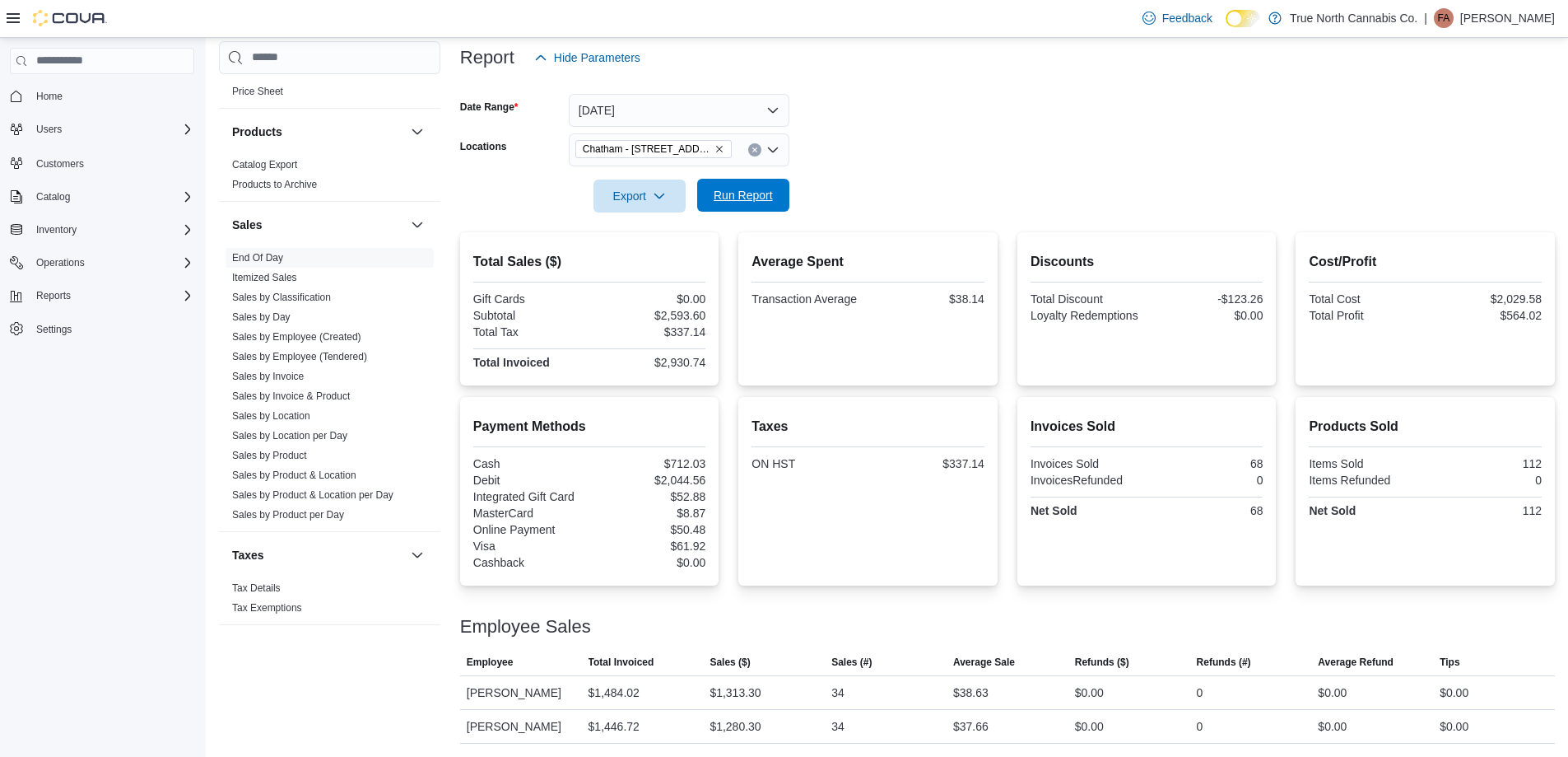
click at [777, 188] on span "Run Report" at bounding box center [743, 195] width 72 height 33
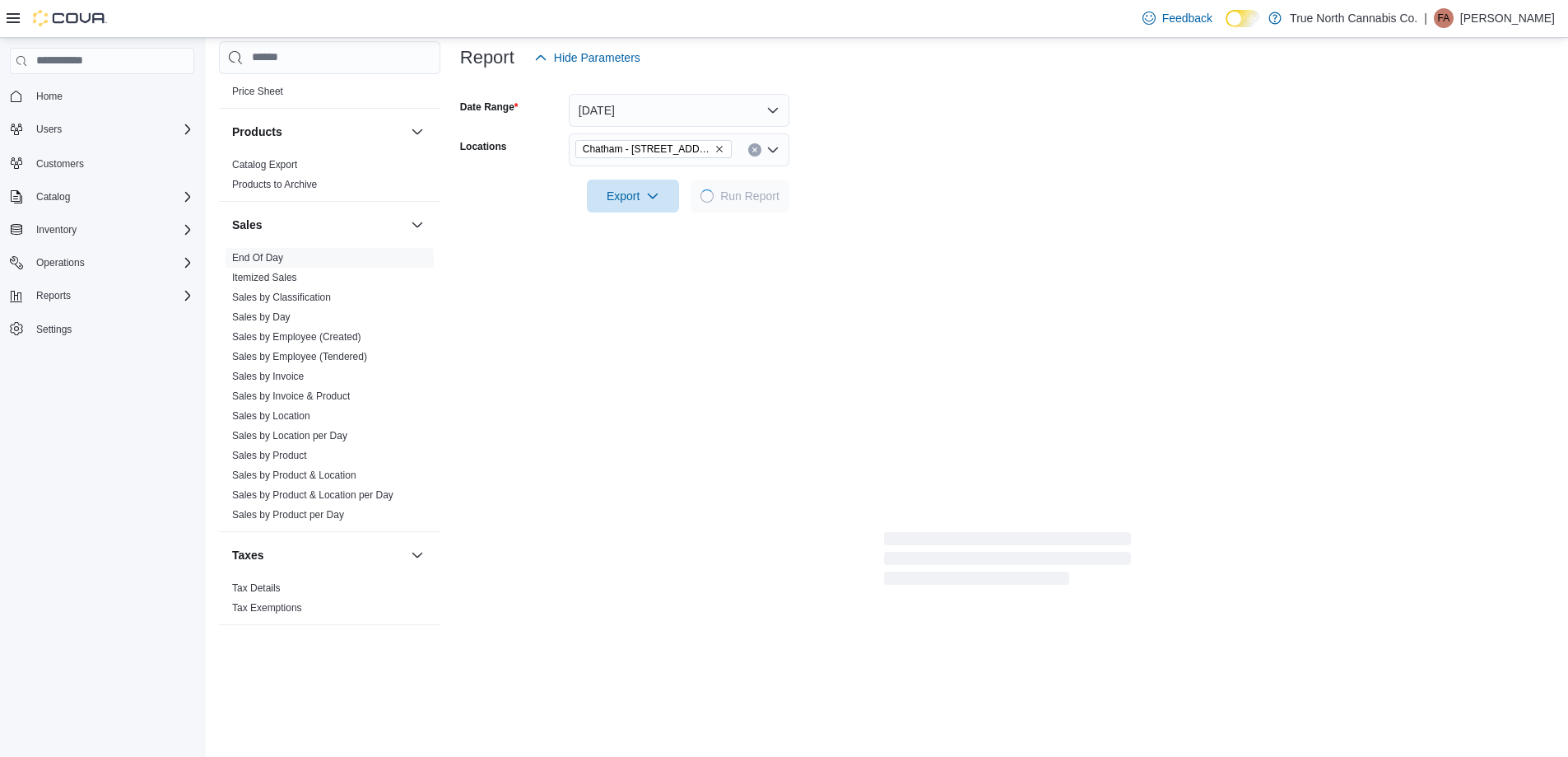
click at [968, 170] on div at bounding box center [1007, 172] width 1094 height 13
click at [958, 174] on div at bounding box center [1007, 172] width 1094 height 13
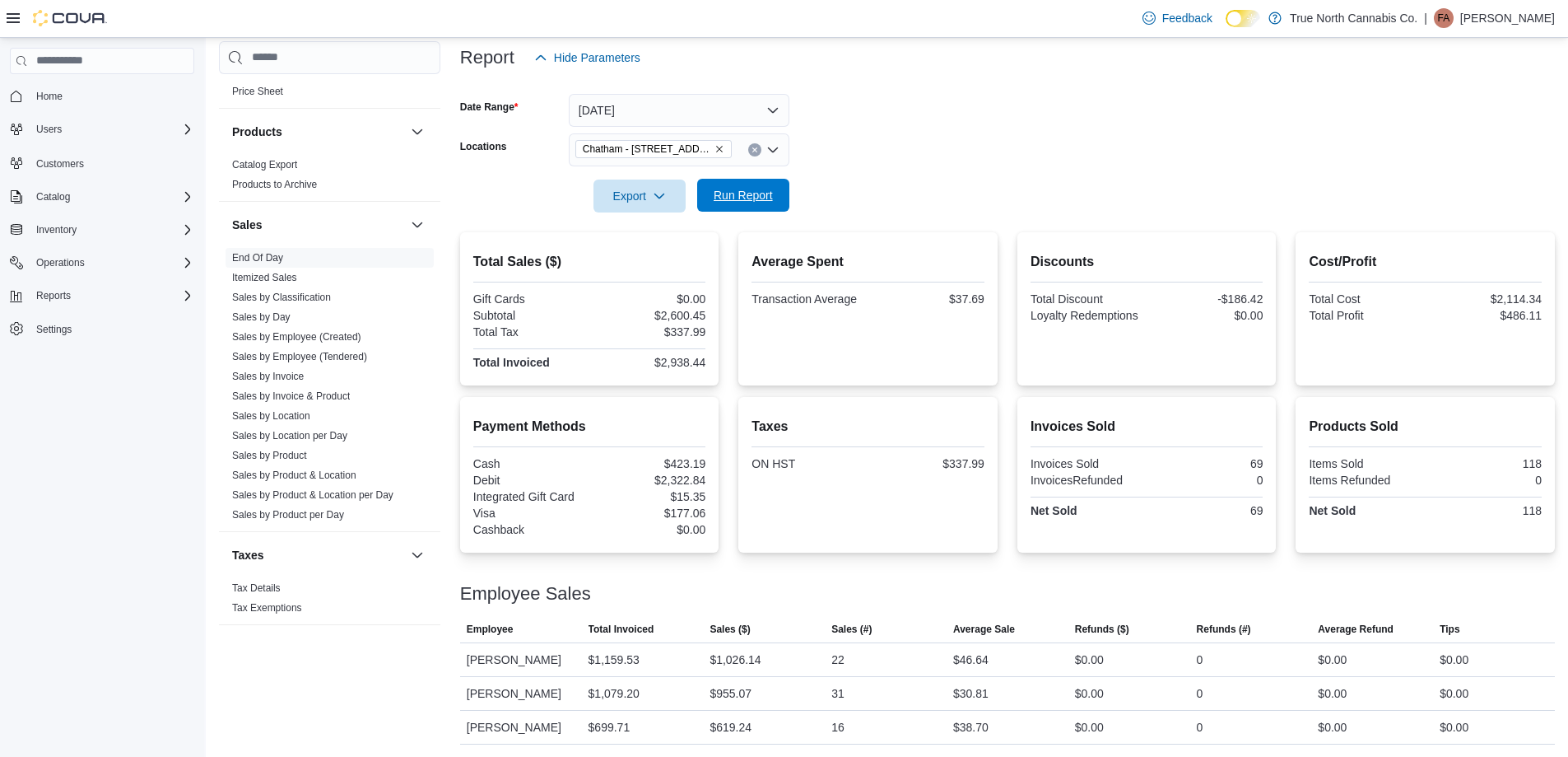
click at [749, 192] on span "Run Report" at bounding box center [743, 195] width 59 height 17
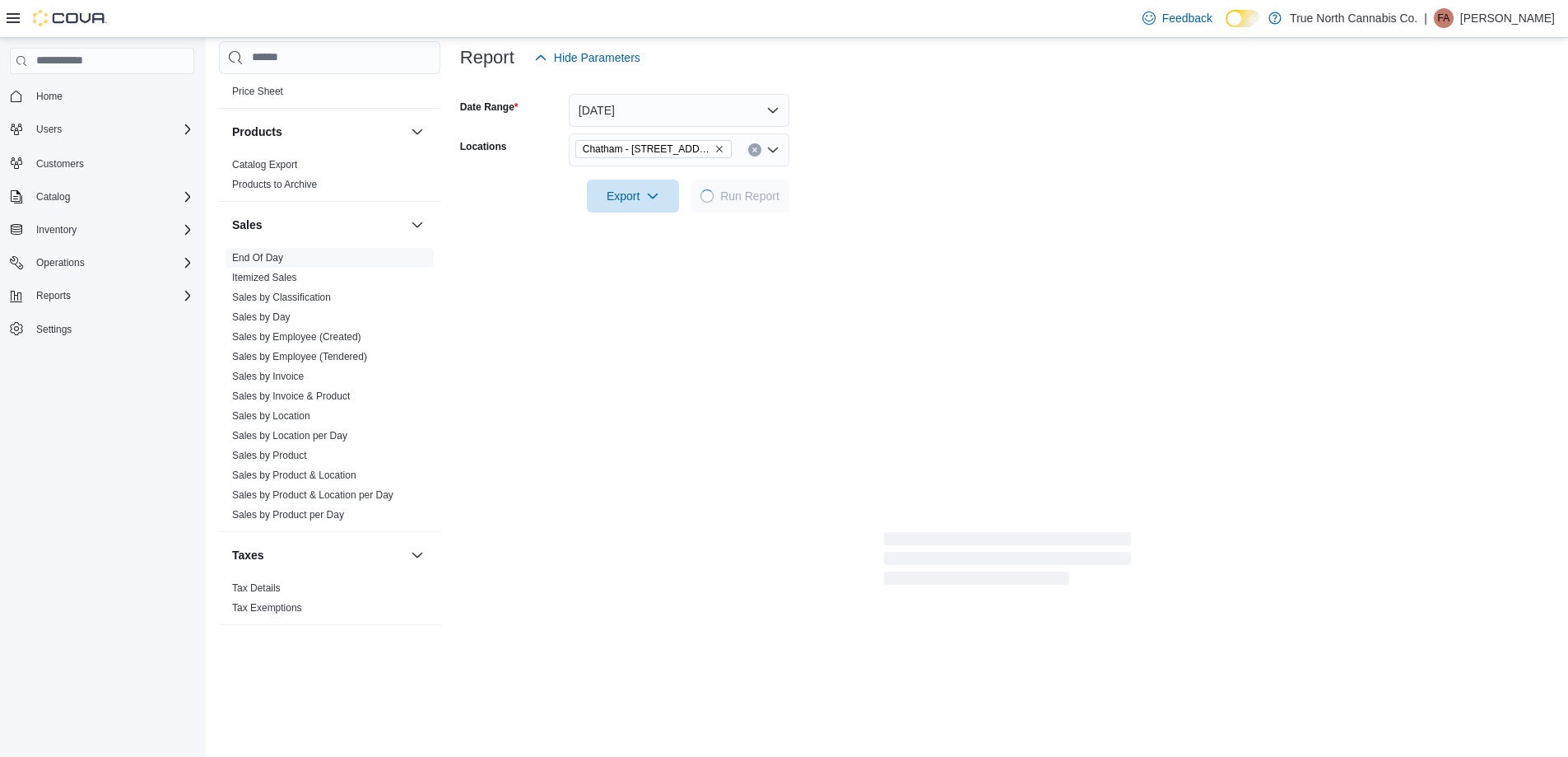
click at [860, 161] on form "Date Range [DATE] Locations [GEOGRAPHIC_DATA] - [STREET_ADDRESS] Export Run Rep…" at bounding box center [1007, 143] width 1094 height 139
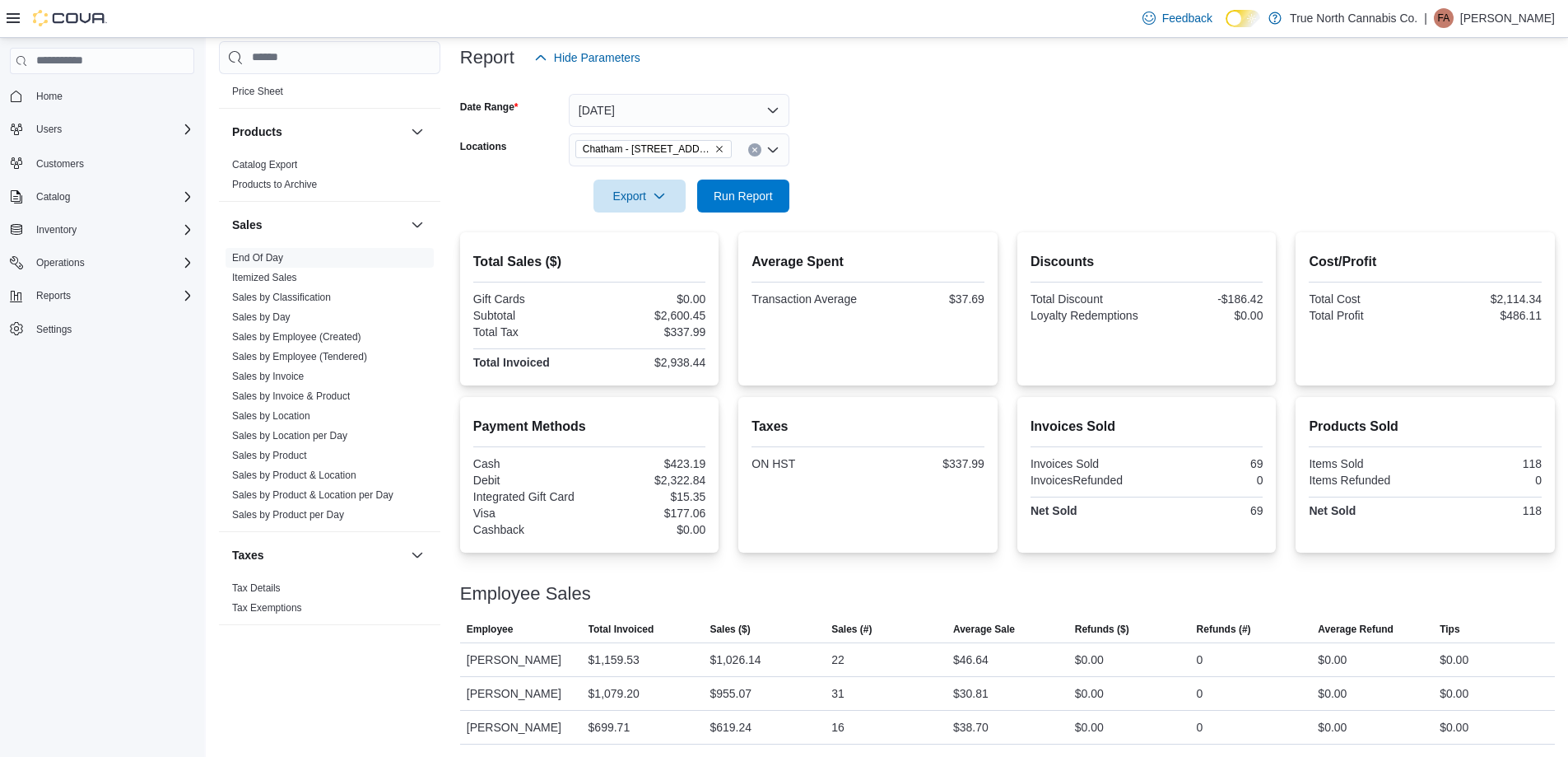
click at [756, 146] on icon "Clear input" at bounding box center [755, 149] width 7 height 7
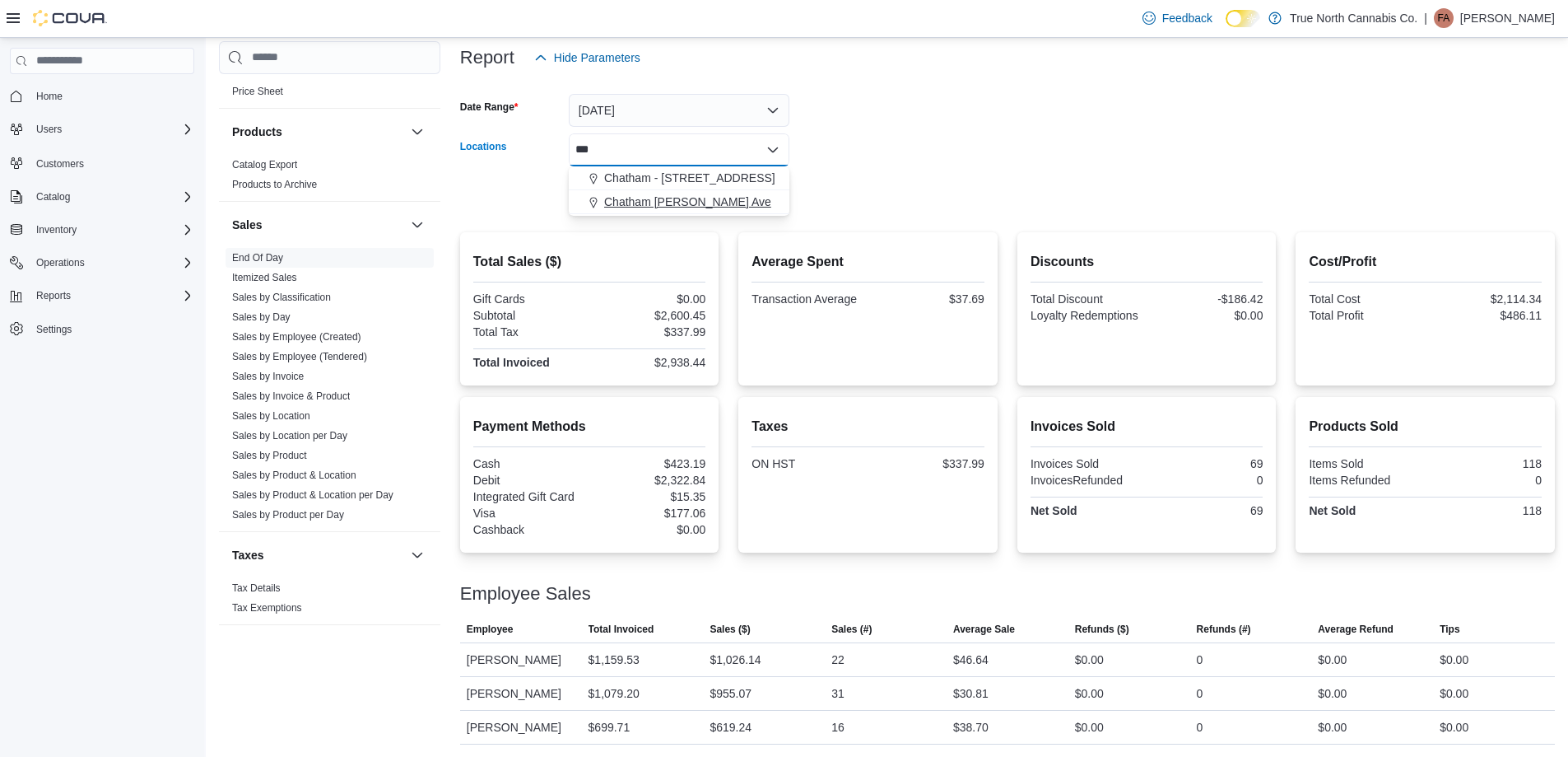
type input "***"
click at [720, 207] on span "Chatham [PERSON_NAME] Ave" at bounding box center [688, 202] width 167 height 17
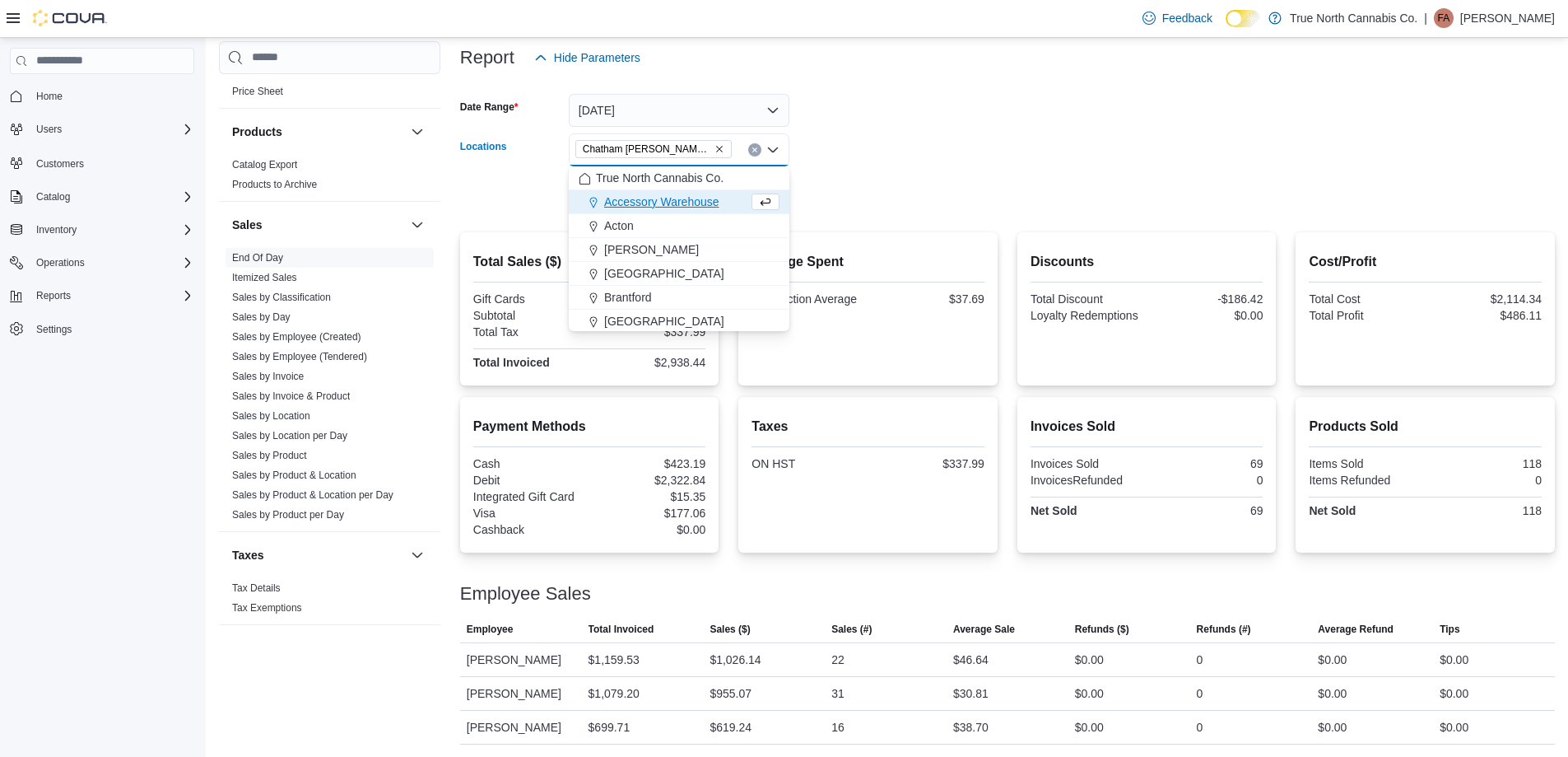
click at [812, 193] on form "Date Range [DATE] Locations [GEOGRAPHIC_DATA] [PERSON_NAME] Ave Combo box. Sele…" at bounding box center [1007, 143] width 1094 height 139
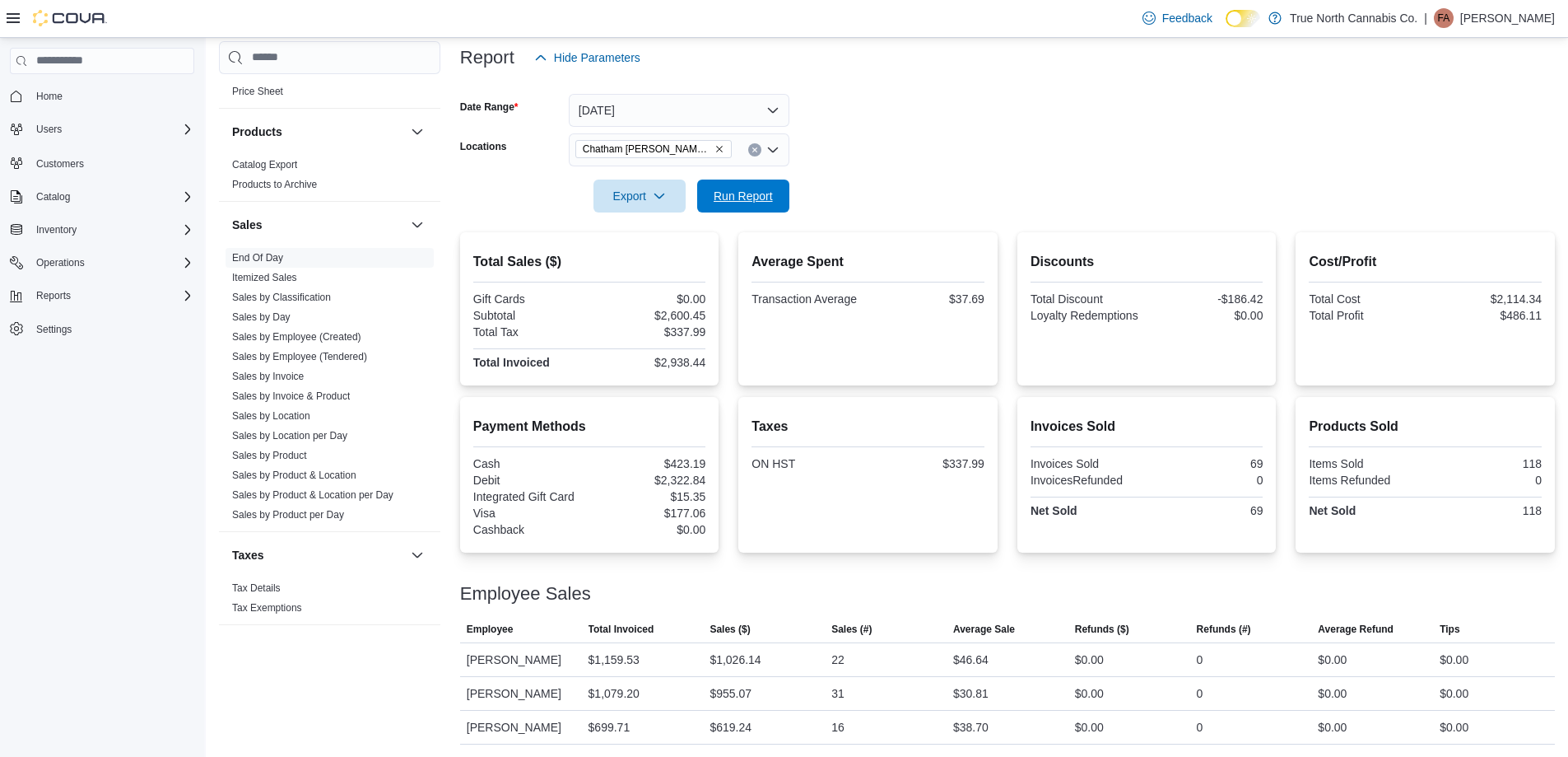
click at [762, 199] on span "Run Report" at bounding box center [743, 196] width 59 height 17
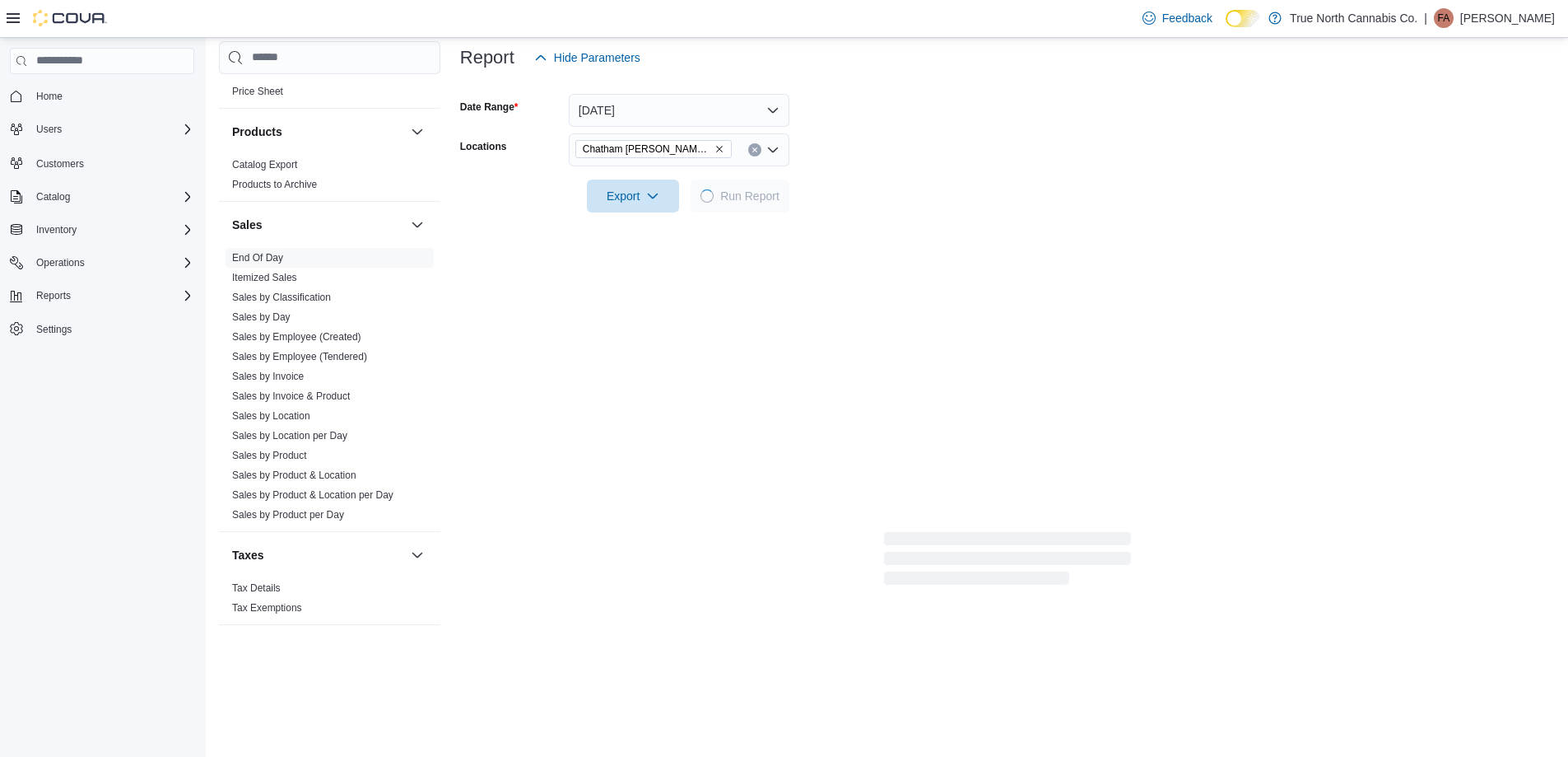
click at [855, 181] on form "Date Range [DATE] Locations [GEOGRAPHIC_DATA] [PERSON_NAME] Ave Export Run Repo…" at bounding box center [1007, 143] width 1094 height 139
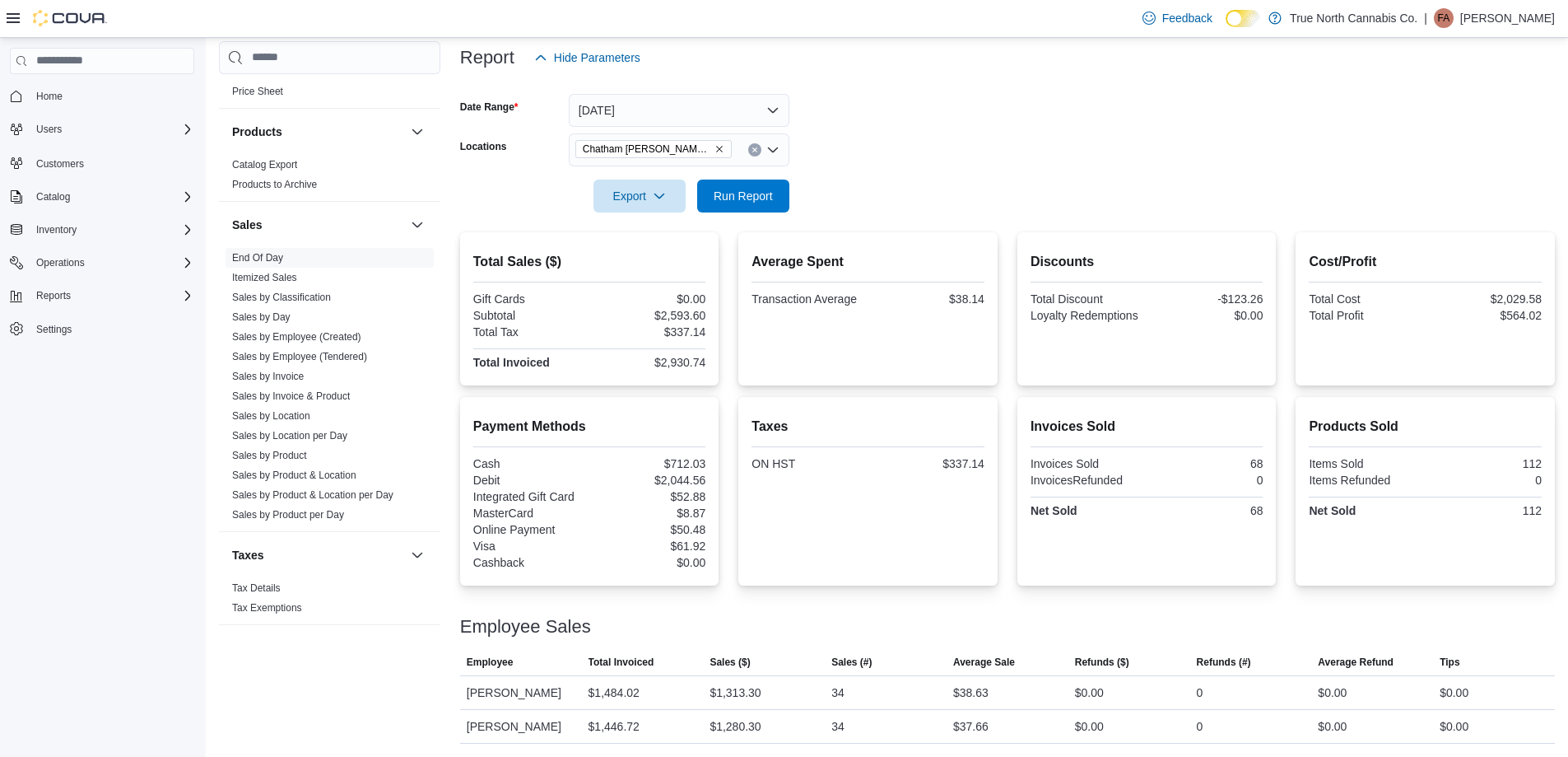
click at [877, 164] on form "Date Range [DATE] Locations [GEOGRAPHIC_DATA] [PERSON_NAME] Ave Export Run Repo…" at bounding box center [1007, 143] width 1094 height 139
click at [757, 149] on icon "Clear input" at bounding box center [755, 149] width 7 height 7
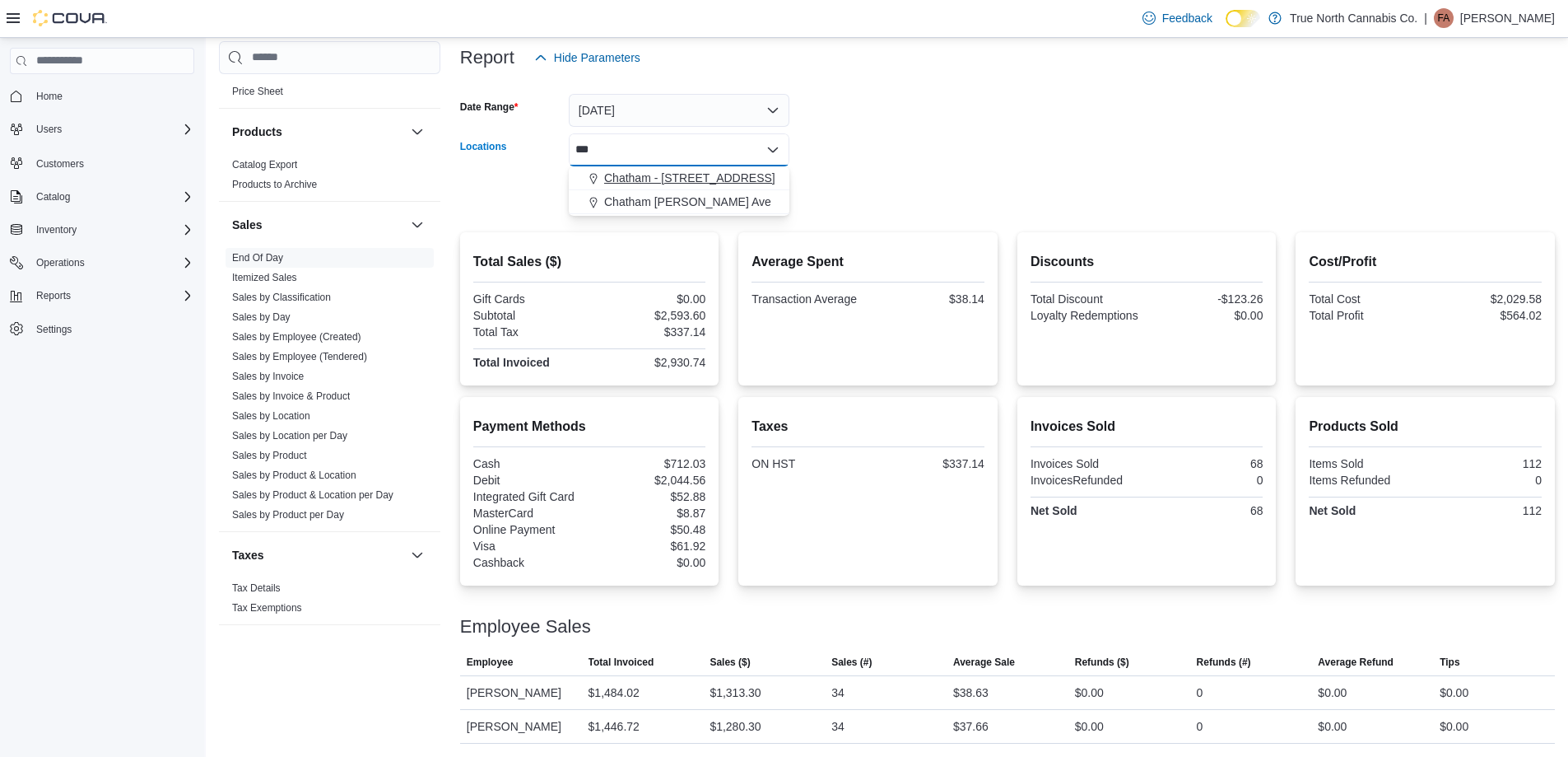
type input "***"
click at [727, 171] on span "Chatham - [STREET_ADDRESS]" at bounding box center [690, 177] width 171 height 17
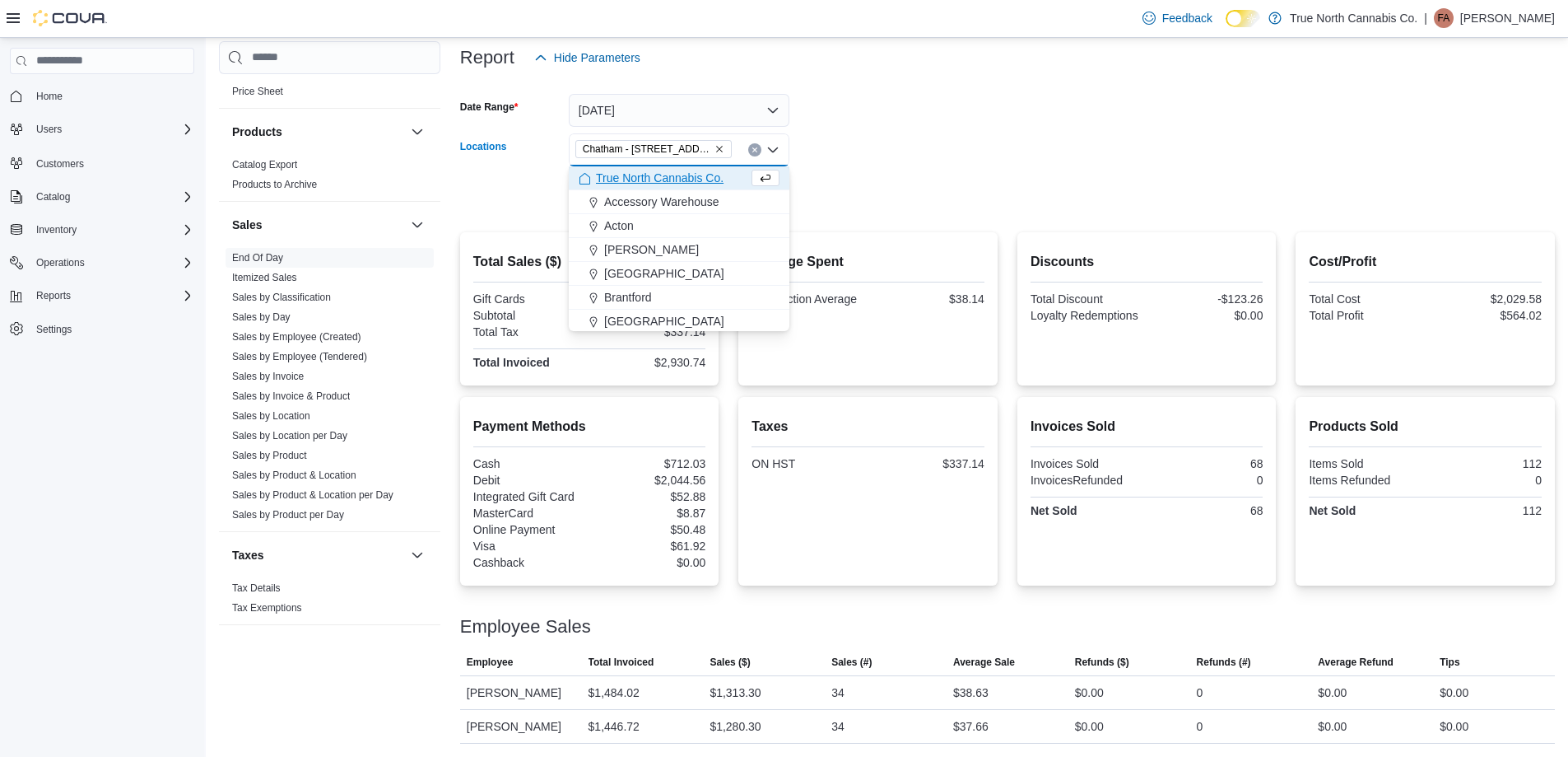
drag, startPoint x: 841, startPoint y: 166, endPoint x: 795, endPoint y: 184, distance: 49.4
click at [836, 166] on div at bounding box center [1007, 172] width 1094 height 13
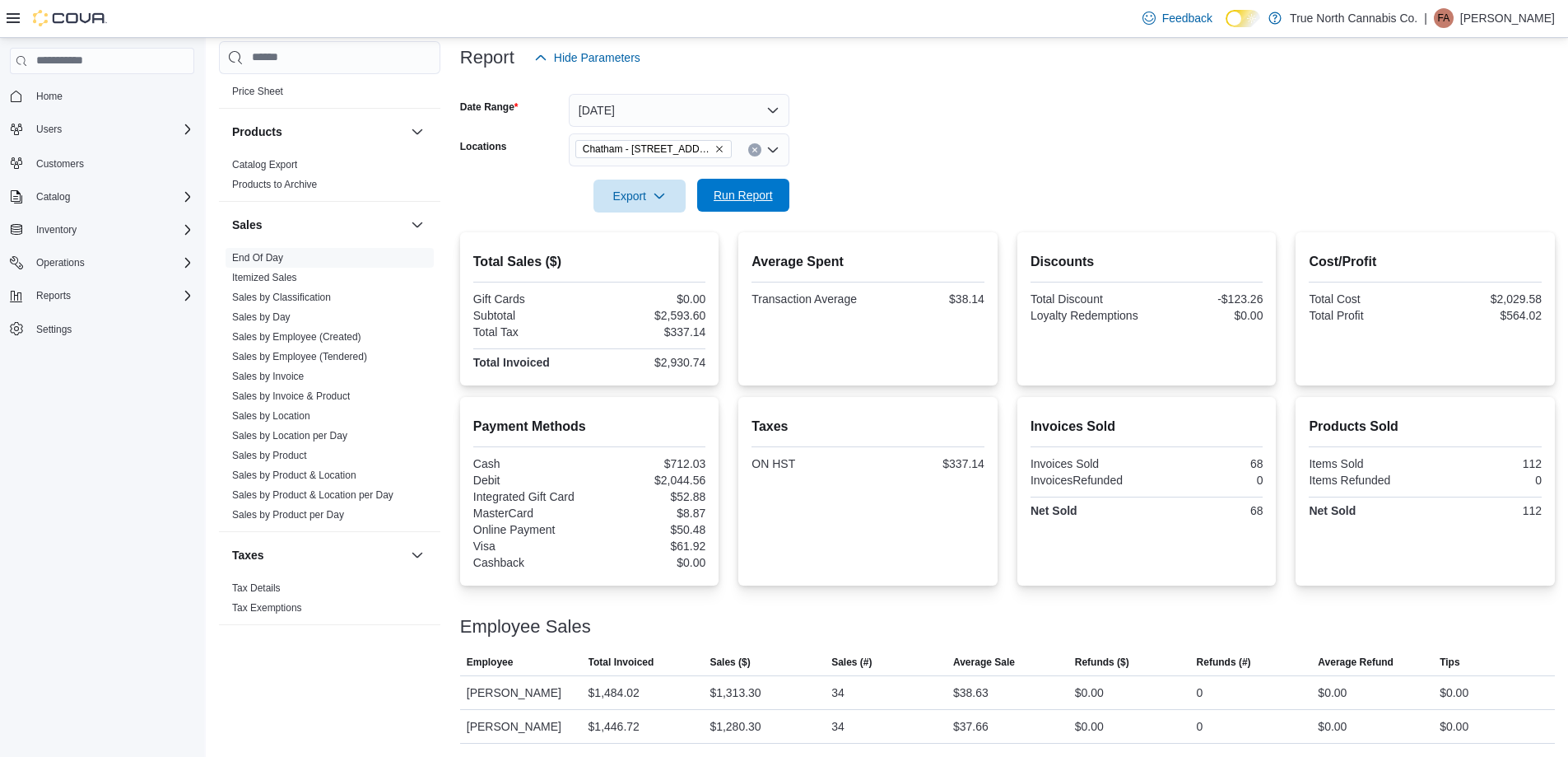
click at [764, 195] on span "Run Report" at bounding box center [743, 195] width 59 height 17
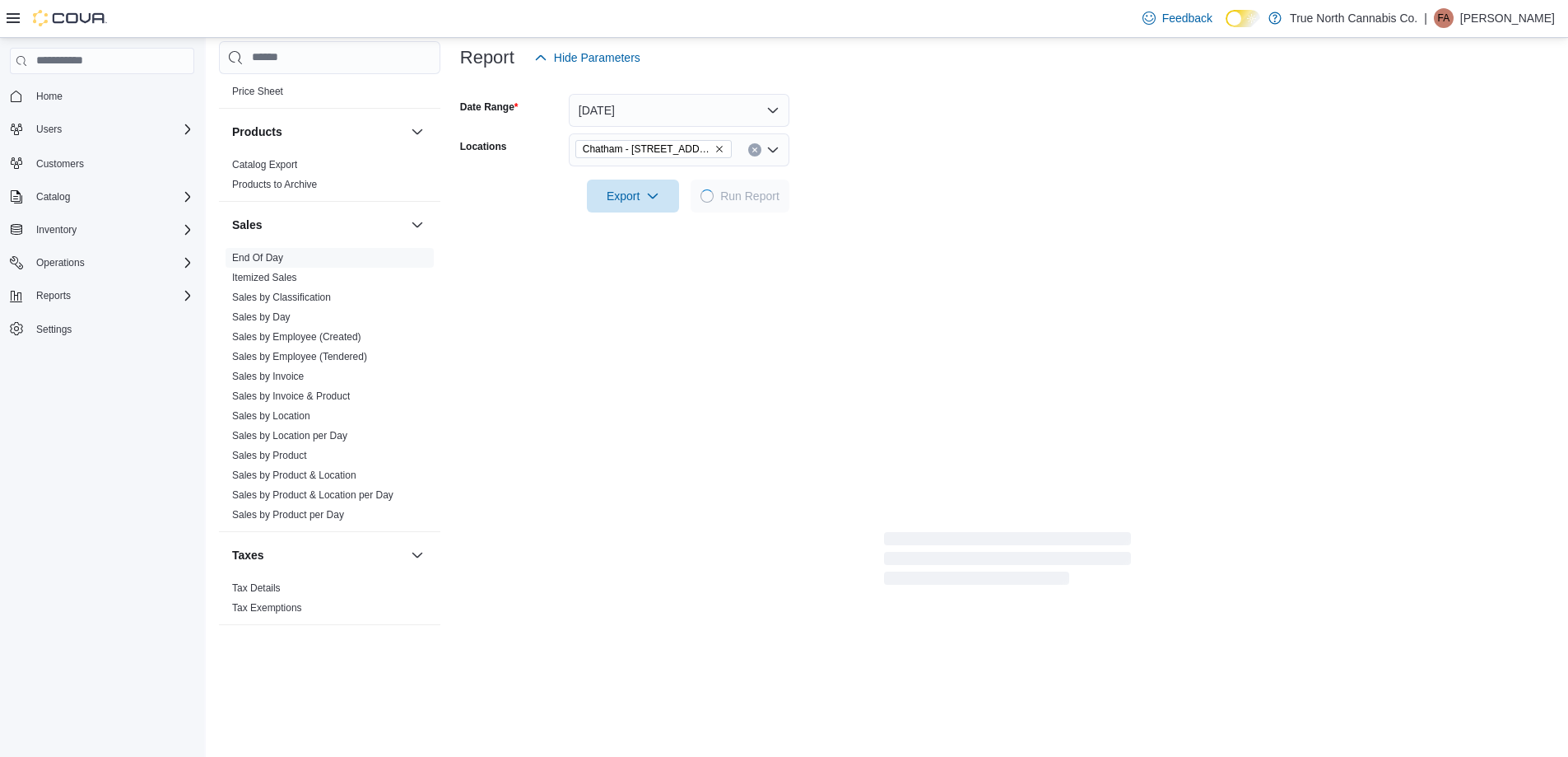
click at [878, 181] on form "Date Range [DATE] Locations [GEOGRAPHIC_DATA] - [STREET_ADDRESS] Export Run Rep…" at bounding box center [1007, 143] width 1094 height 139
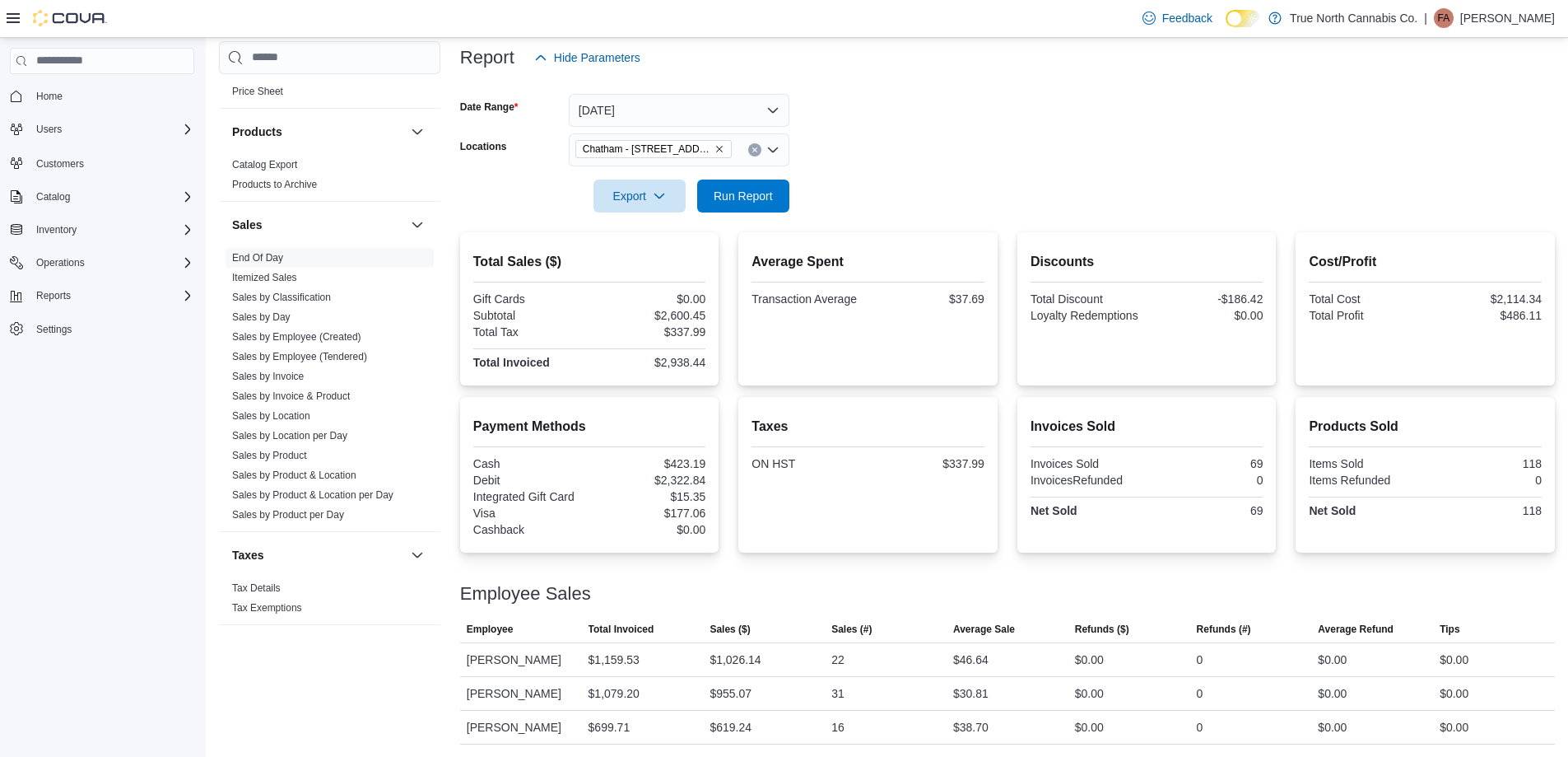
click at [892, 156] on form "Date Range [DATE] Locations [GEOGRAPHIC_DATA] - [STREET_ADDRESS] Export Run Rep…" at bounding box center [1007, 143] width 1094 height 139
click at [913, 131] on form "Date Range [DATE] Locations [GEOGRAPHIC_DATA] - [STREET_ADDRESS] Export Run Rep…" at bounding box center [1007, 142] width 1094 height 139
click at [912, 167] on form "Date Range [DATE] Locations [GEOGRAPHIC_DATA] - [STREET_ADDRESS] Export Run Rep…" at bounding box center [1007, 142] width 1094 height 139
click at [745, 186] on span "Run Report" at bounding box center [743, 194] width 59 height 17
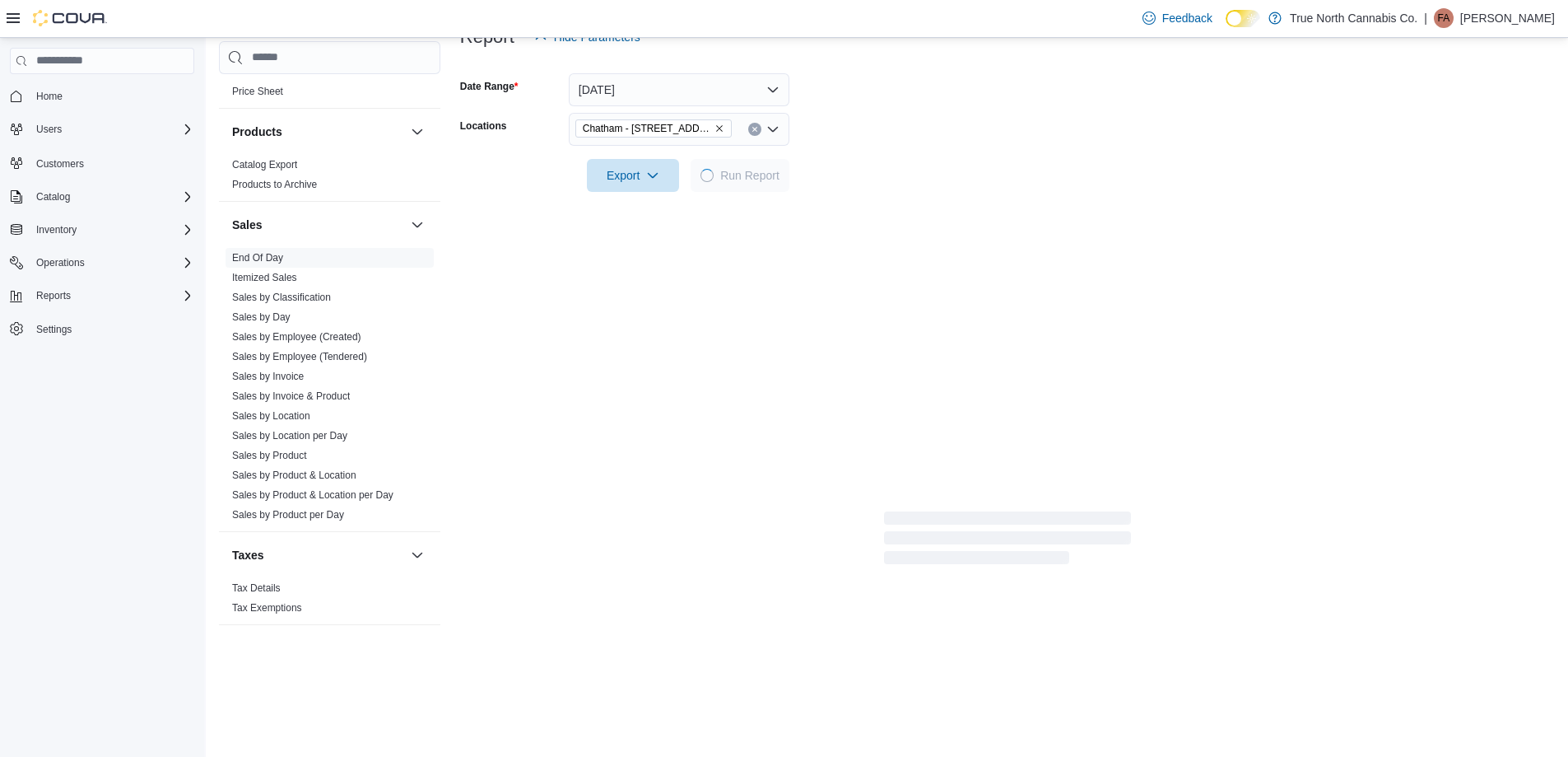
click at [862, 149] on div at bounding box center [1007, 151] width 1094 height 13
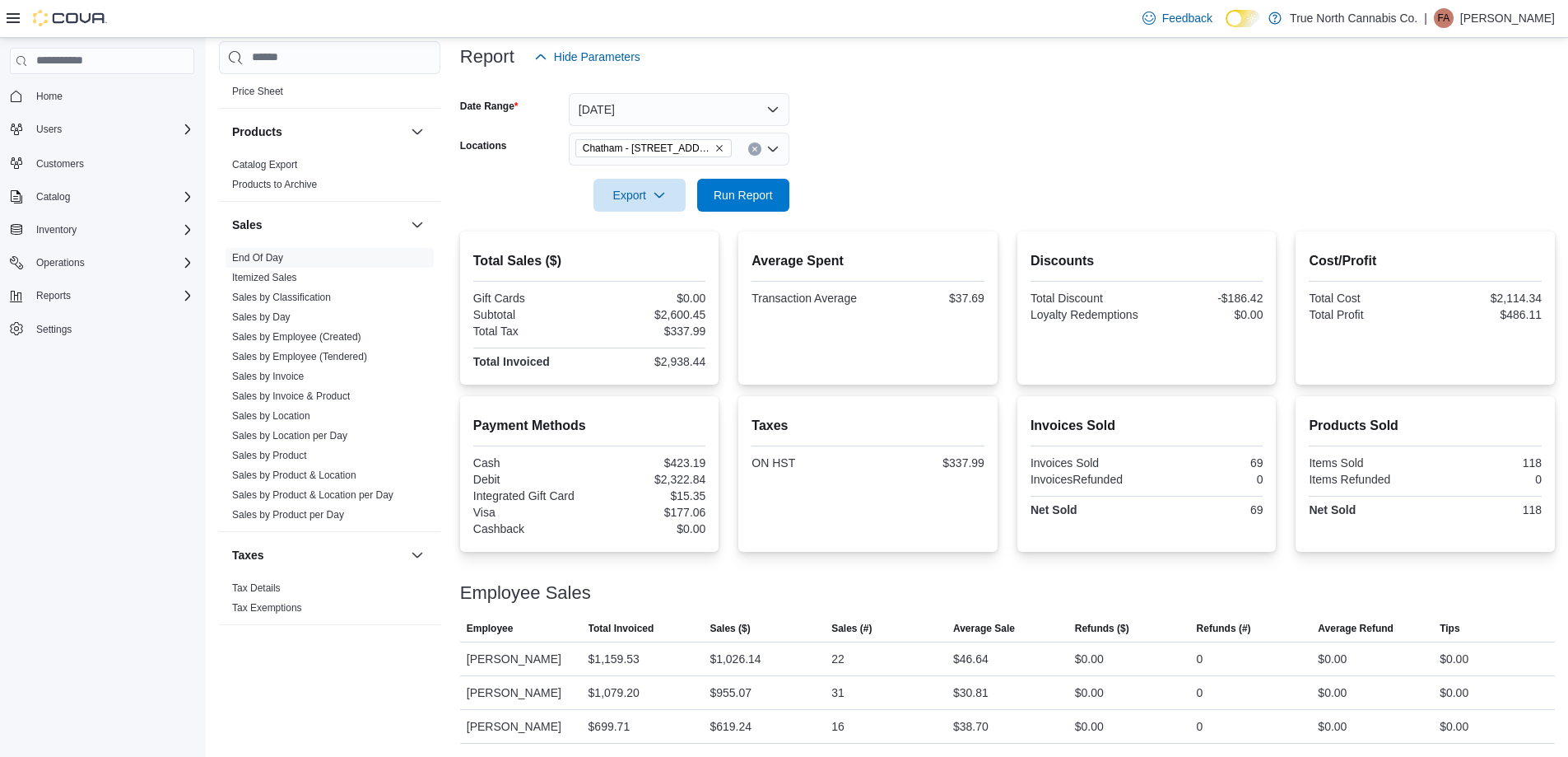
click at [876, 159] on form "Date Range [DATE] Locations [GEOGRAPHIC_DATA] - [STREET_ADDRESS] Export Run Rep…" at bounding box center [1007, 142] width 1094 height 139
click at [917, 184] on form "Date Range [DATE] Locations [GEOGRAPHIC_DATA] - [STREET_ADDRESS] Export Run Rep…" at bounding box center [1007, 142] width 1094 height 139
click at [903, 174] on form "Date Range [DATE] Locations [GEOGRAPHIC_DATA] - [STREET_ADDRESS] Export Run Rep…" at bounding box center [1007, 142] width 1094 height 139
click at [1471, 14] on p "[PERSON_NAME]" at bounding box center [1508, 18] width 95 height 20
click at [1438, 172] on span "Sign Out" at bounding box center [1448, 180] width 45 height 17
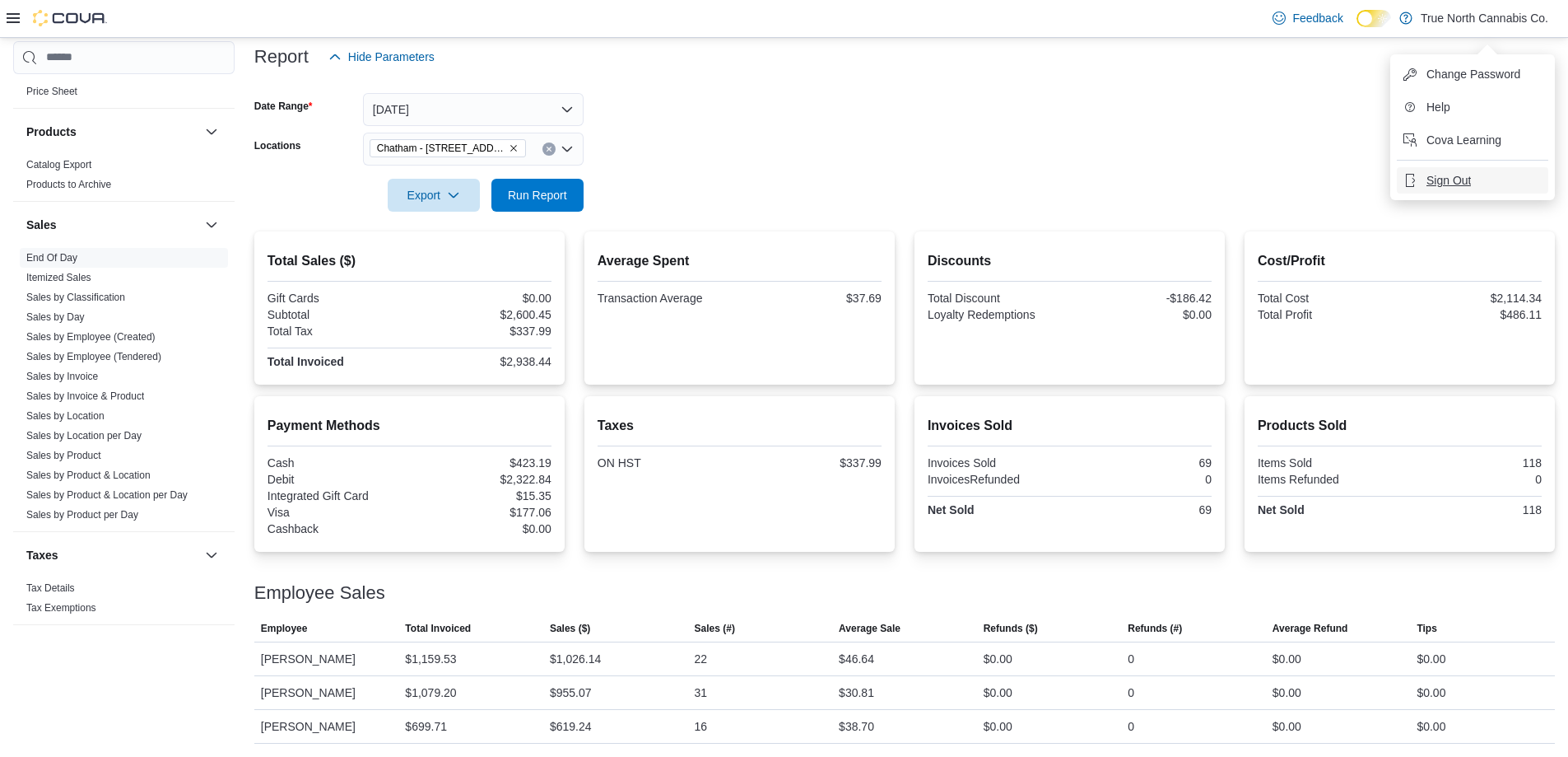
scroll to position [200, 0]
